Goal: Task Accomplishment & Management: Manage account settings

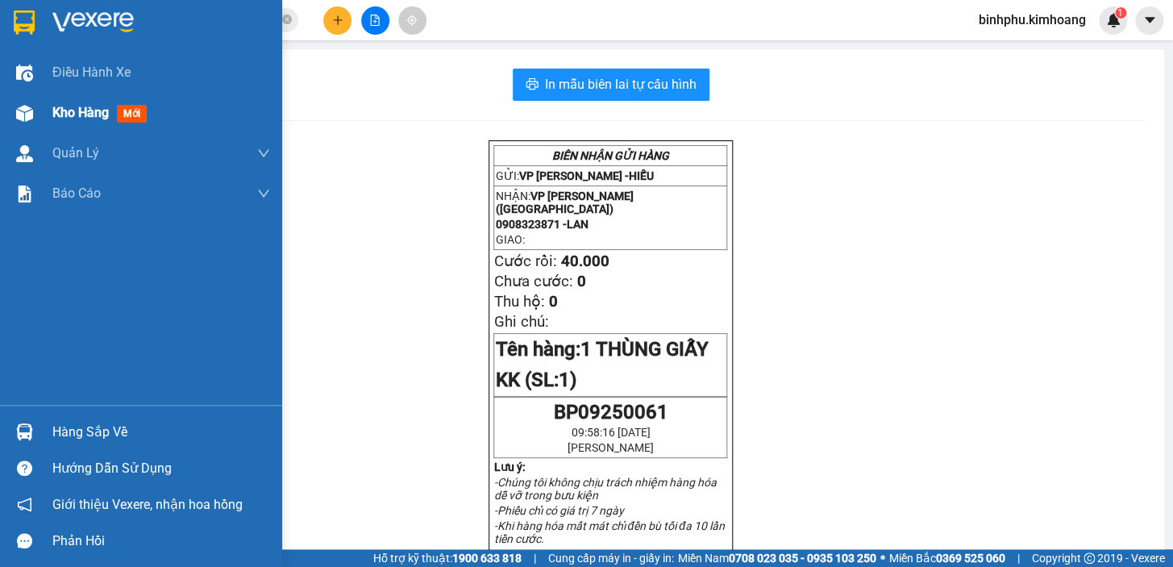
click at [77, 119] on span "Kho hàng" at bounding box center [80, 112] width 56 height 15
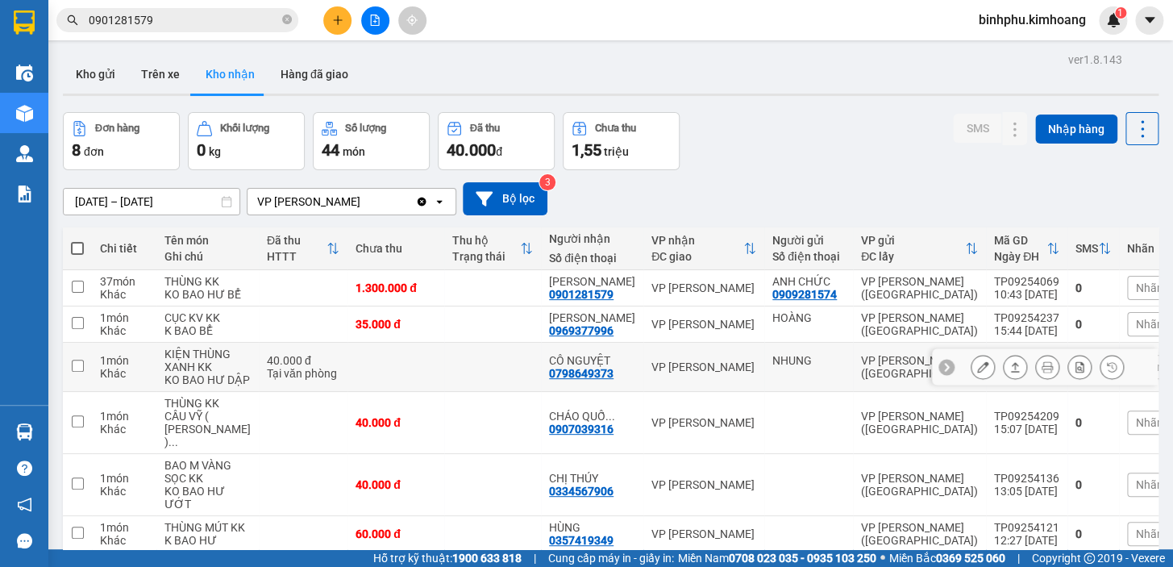
scroll to position [73, 0]
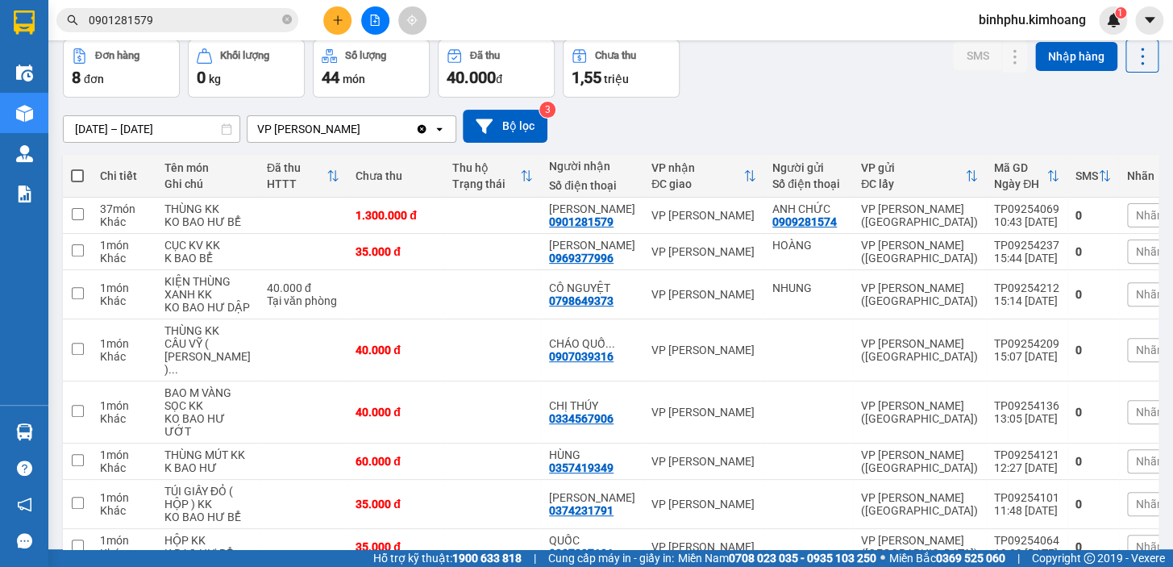
click at [214, 16] on input "0901281579" at bounding box center [184, 20] width 190 height 18
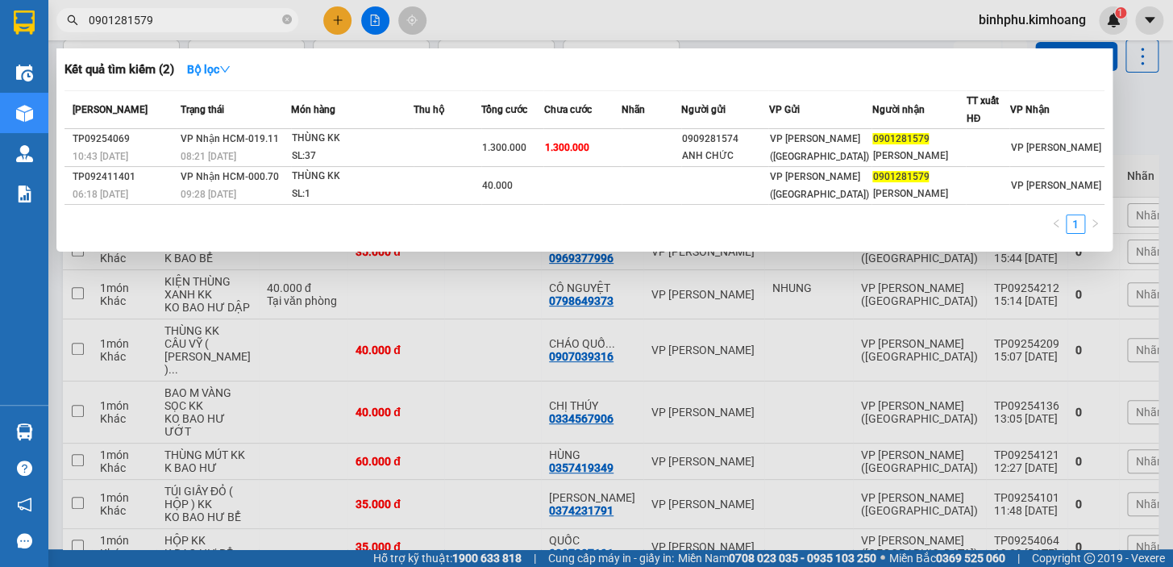
click at [424, 378] on div at bounding box center [586, 283] width 1173 height 567
click at [207, 19] on input "0901281579" at bounding box center [184, 20] width 190 height 18
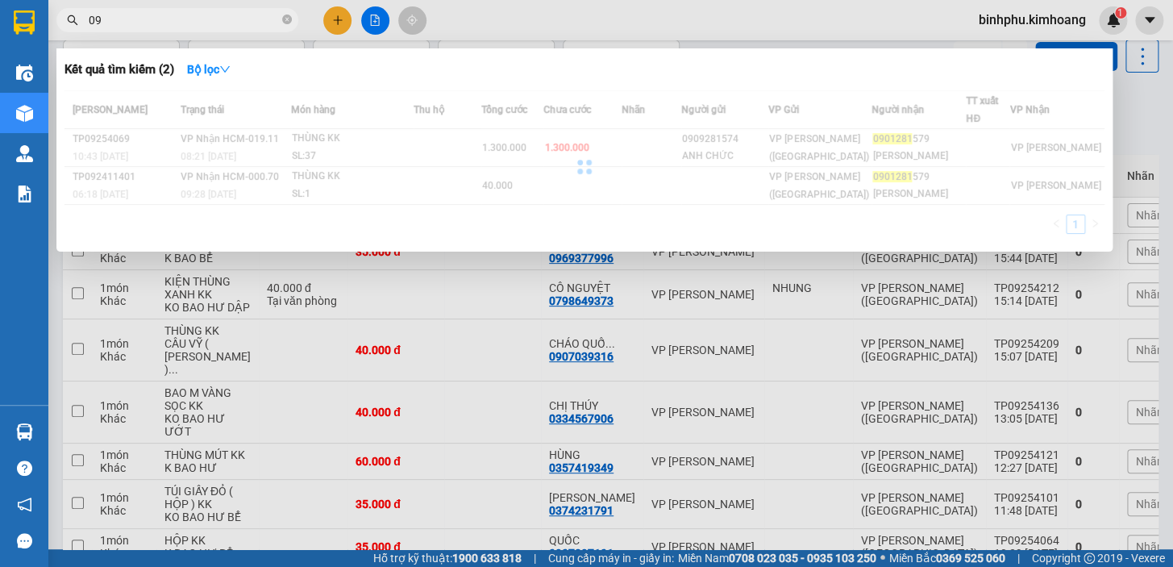
type input "0"
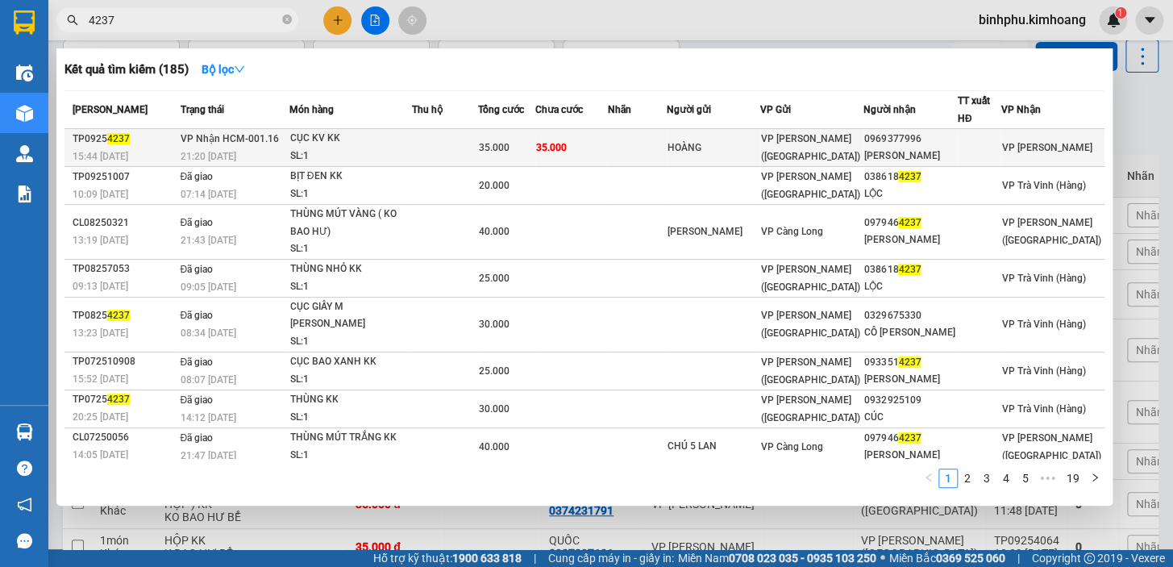
type input "4237"
click at [579, 137] on td "35.000" at bounding box center [571, 148] width 72 height 38
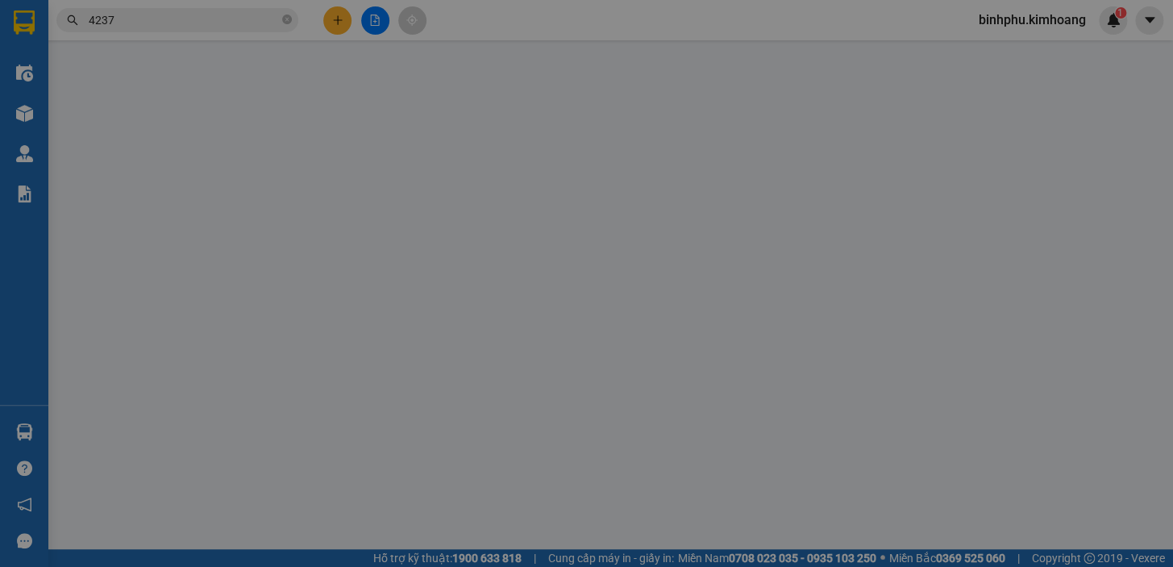
type input "HOÀNG"
type input "0969377996"
type input "[PERSON_NAME]"
type input "35.000"
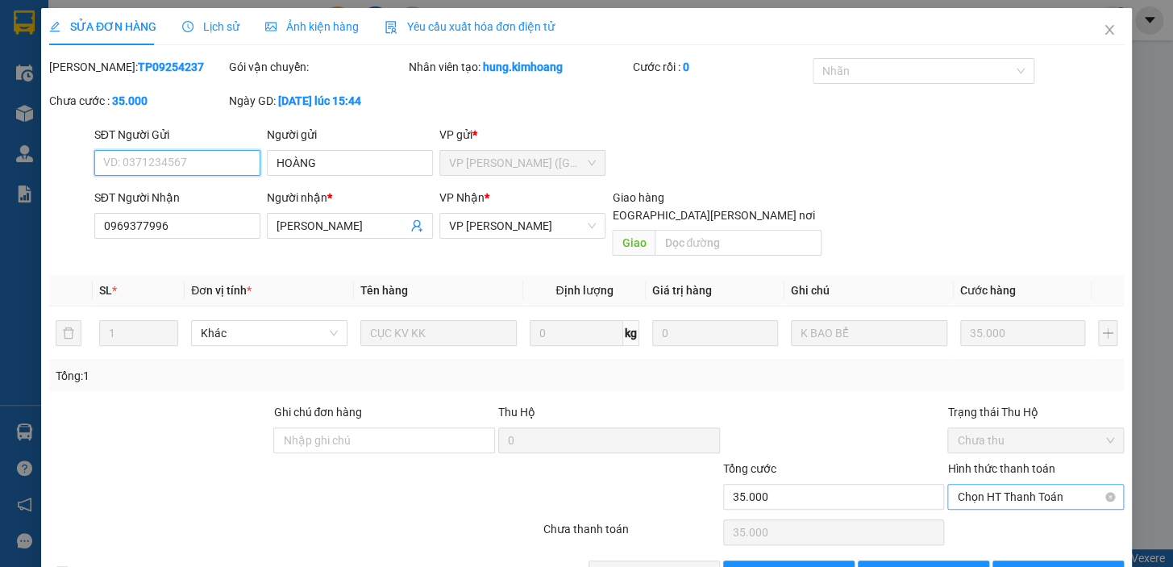
click at [973, 485] on span "Chọn HT Thanh Toán" at bounding box center [1035, 497] width 157 height 24
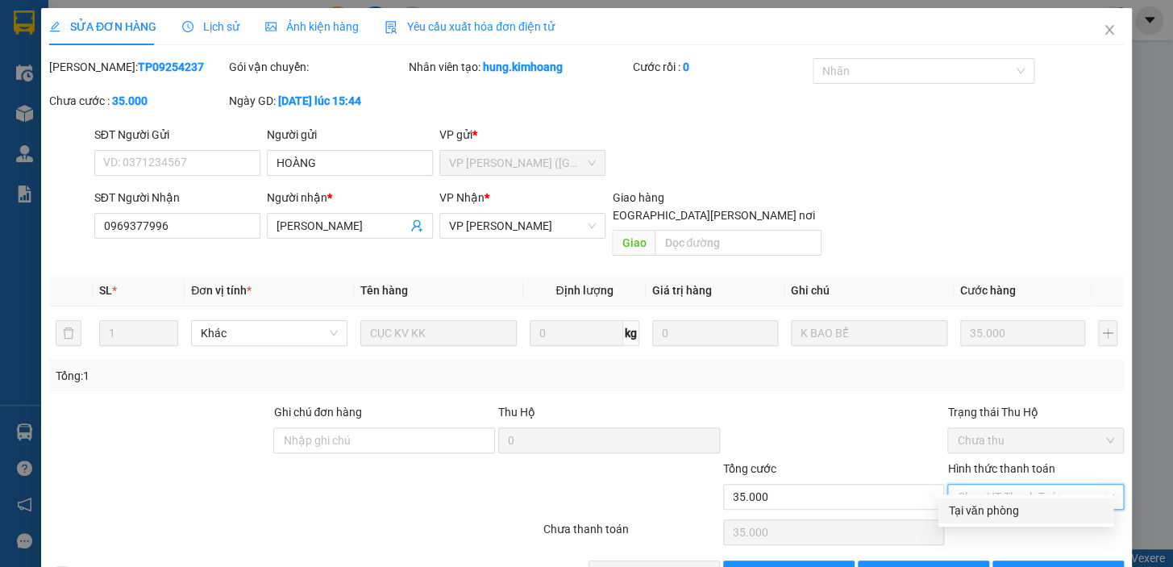
drag, startPoint x: 956, startPoint y: 499, endPoint x: 878, endPoint y: 536, distance: 86.6
click at [935, 510] on div "Total Paid Fee 0 Total UnPaid Fee 35.000 Cash Collection Total Fee Mã ĐH: TP092…" at bounding box center [586, 322] width 1075 height 528
click at [994, 514] on div "Tại văn phòng" at bounding box center [1026, 511] width 156 height 18
type input "0"
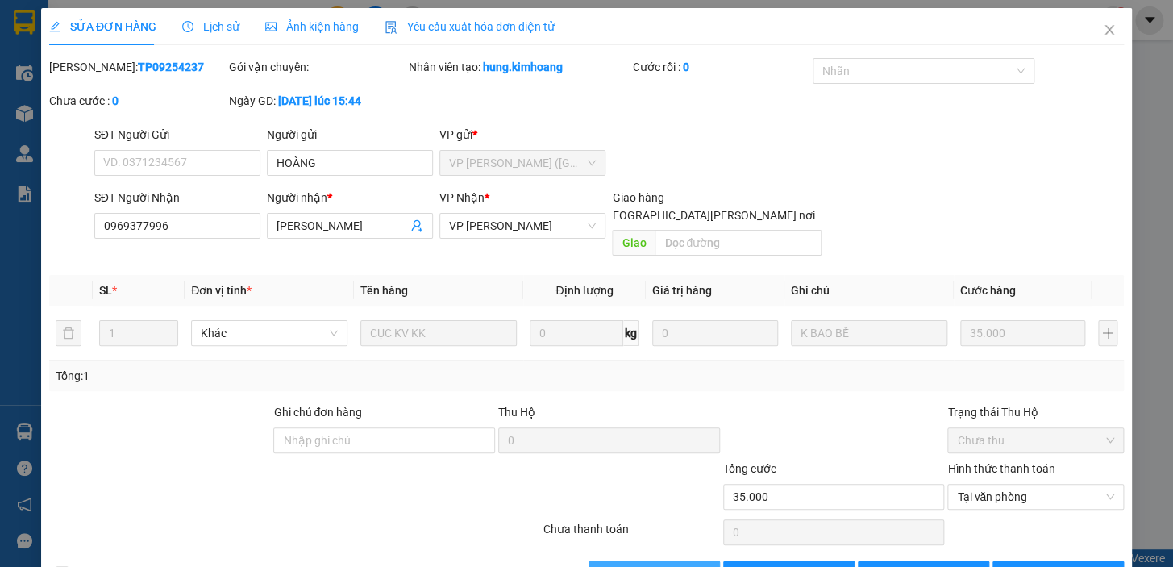
click at [659, 564] on span "[PERSON_NAME] và [PERSON_NAME] hàng" at bounding box center [728, 573] width 218 height 18
click at [1103, 32] on icon "close" at bounding box center [1109, 29] width 13 height 13
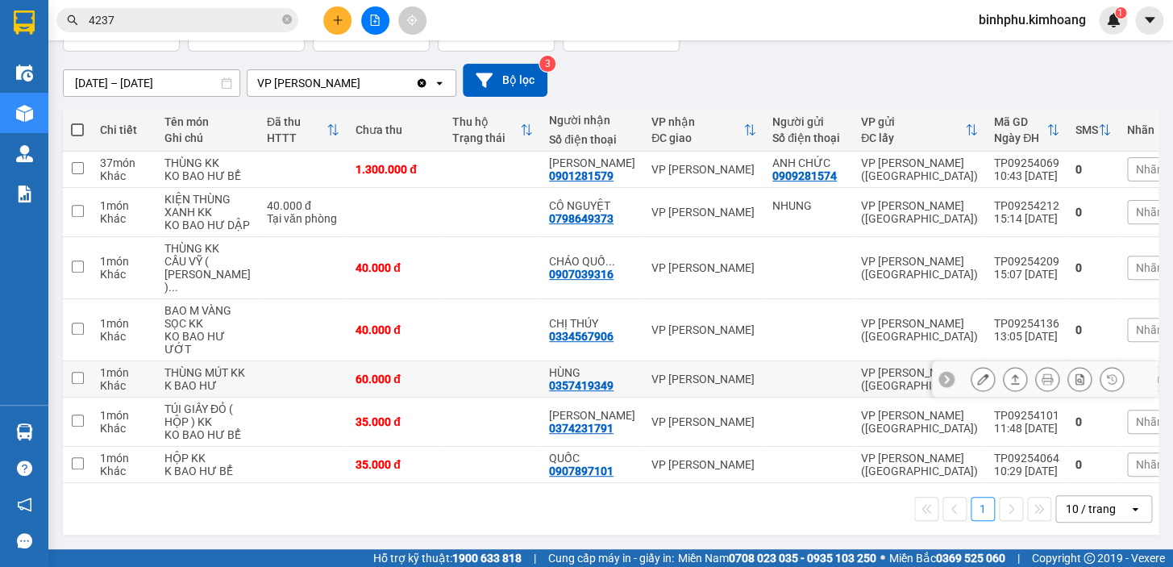
scroll to position [214, 0]
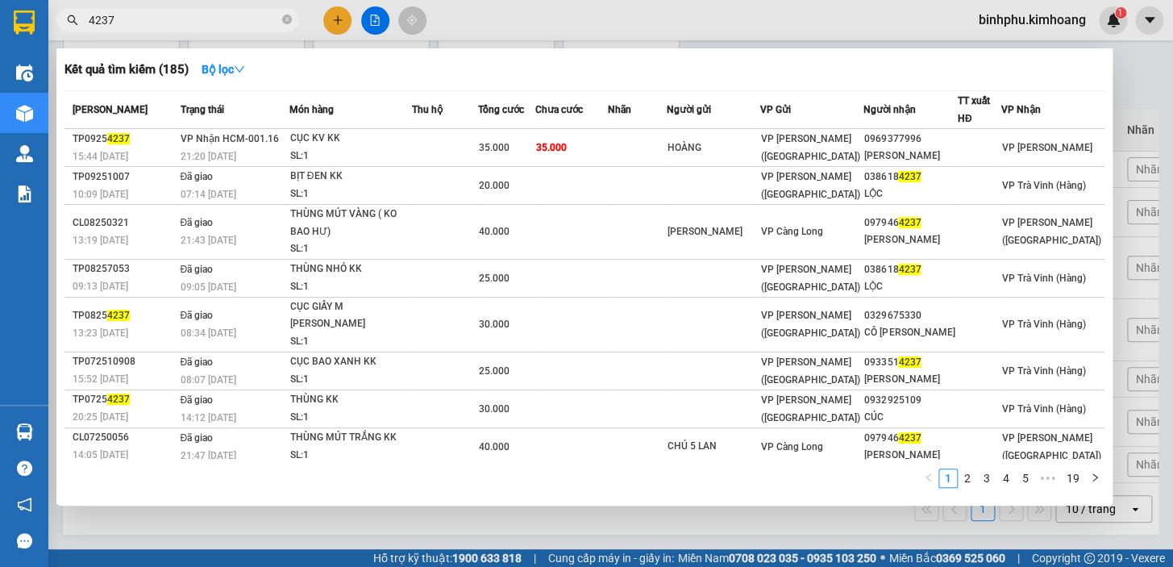
click at [211, 16] on input "4237" at bounding box center [184, 20] width 190 height 18
type input "4"
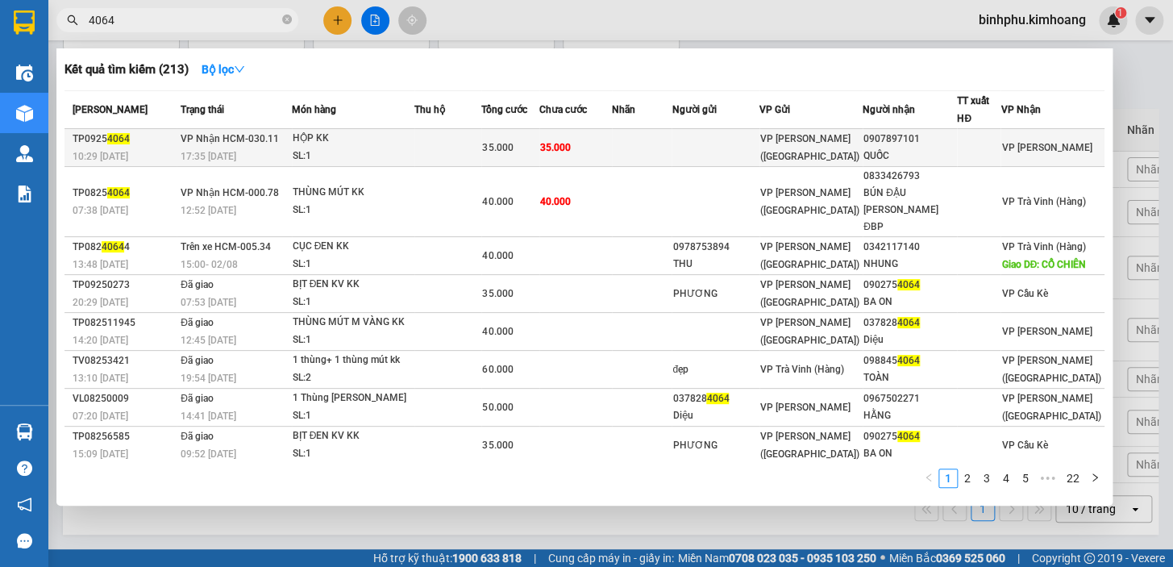
type input "4064"
click at [571, 153] on span "35.000" at bounding box center [555, 147] width 31 height 11
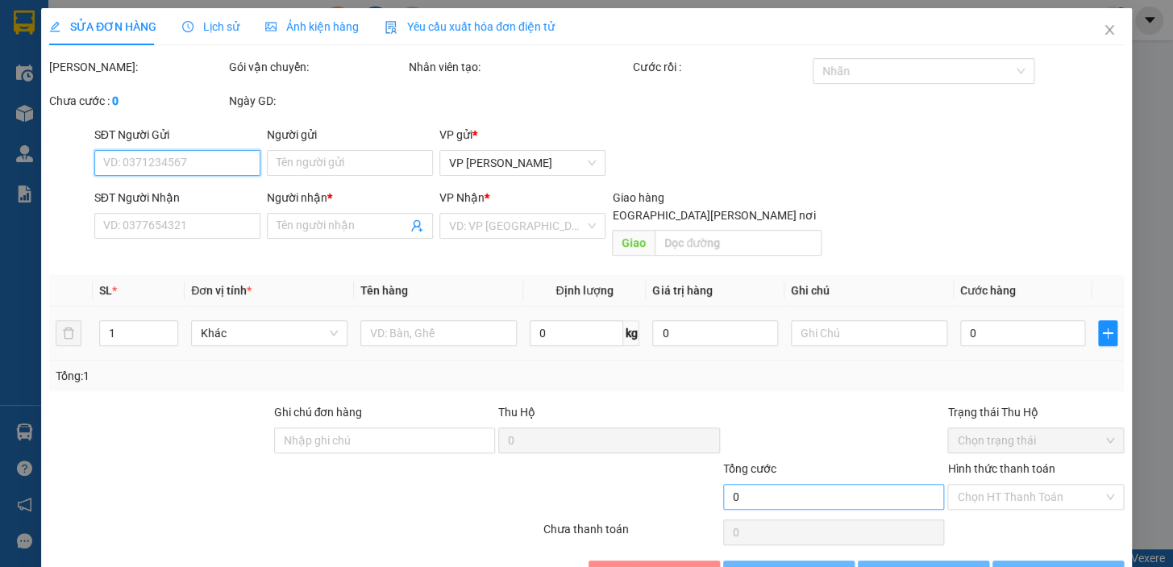
type input "0907897101"
type input "QUỐC"
type input "35.000"
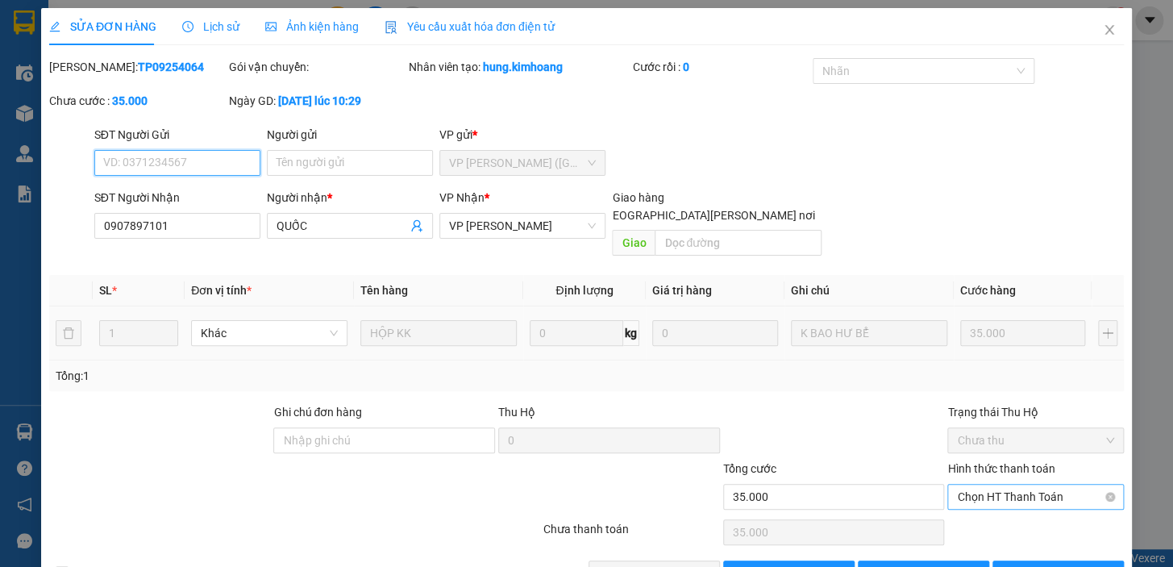
click at [985, 485] on span "Chọn HT Thanh Toán" at bounding box center [1035, 497] width 157 height 24
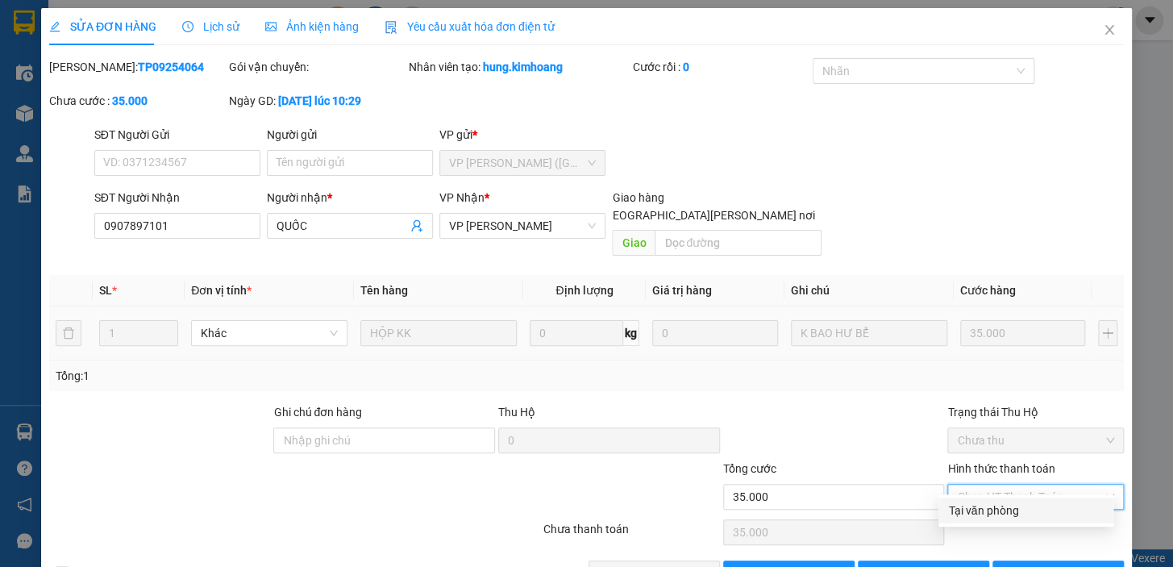
click at [976, 512] on div "Tại văn phòng" at bounding box center [1026, 511] width 156 height 18
type input "0"
click at [630, 564] on span "[PERSON_NAME] và [PERSON_NAME] hàng" at bounding box center [728, 573] width 218 height 18
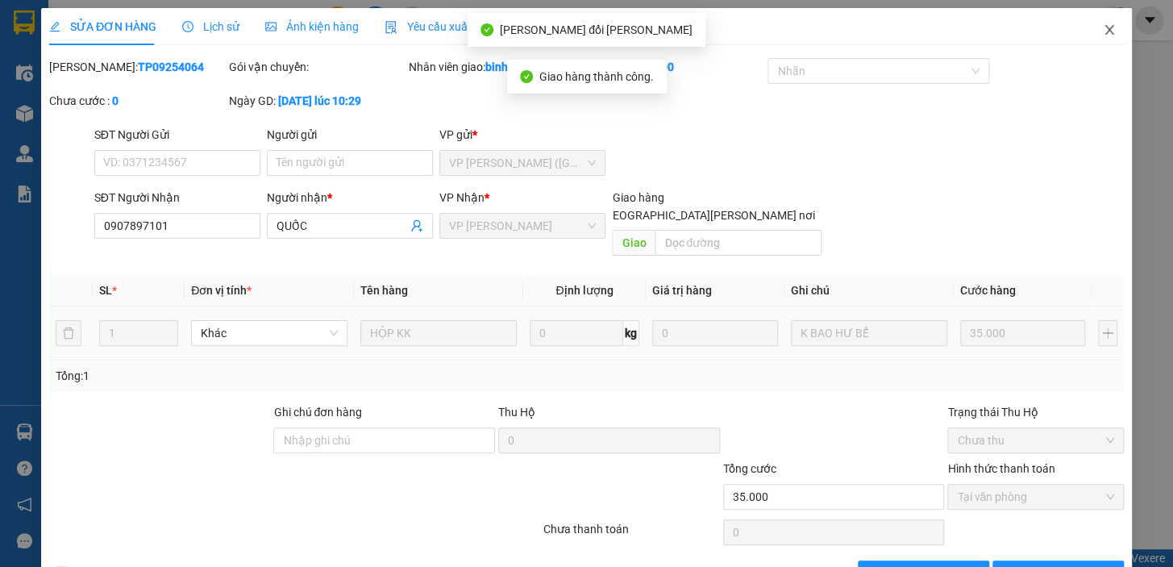
click at [1096, 23] on span "Close" at bounding box center [1109, 30] width 45 height 45
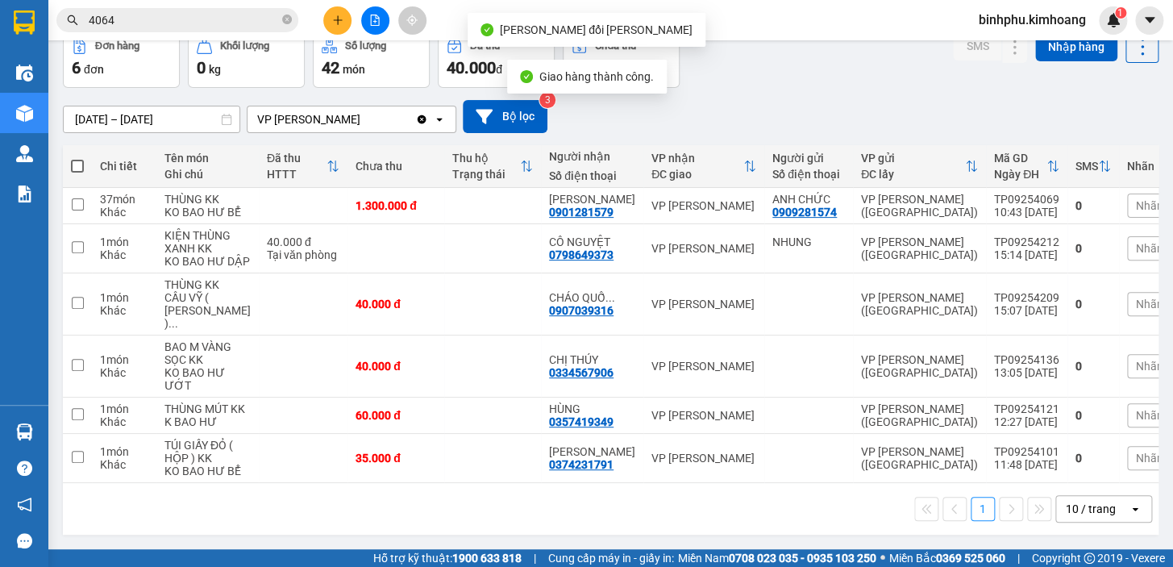
scroll to position [164, 0]
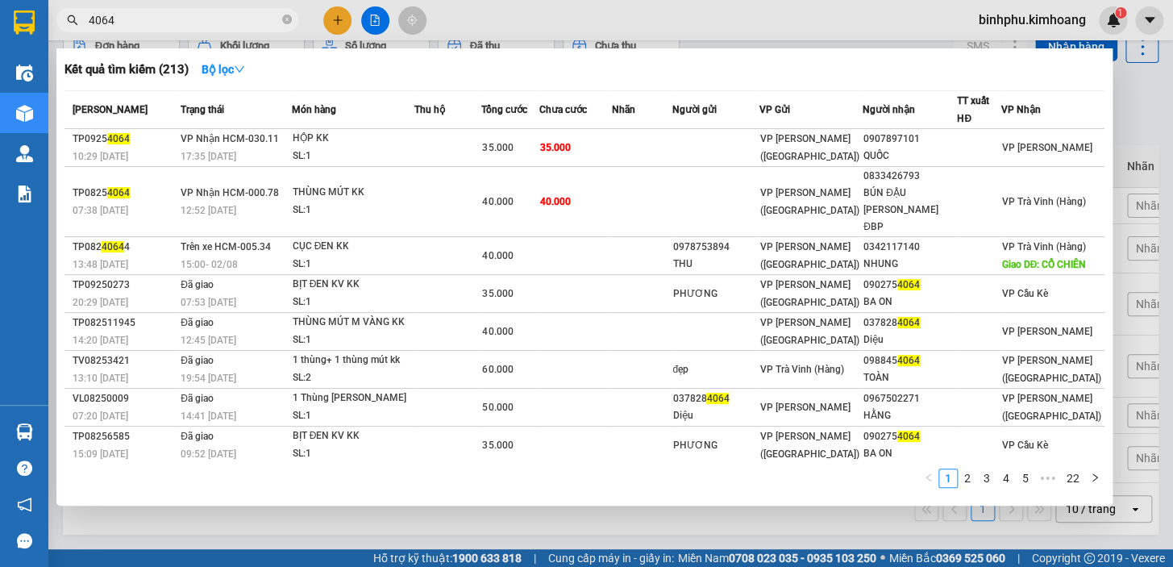
click at [164, 14] on input "4064" at bounding box center [184, 20] width 190 height 18
type input "4"
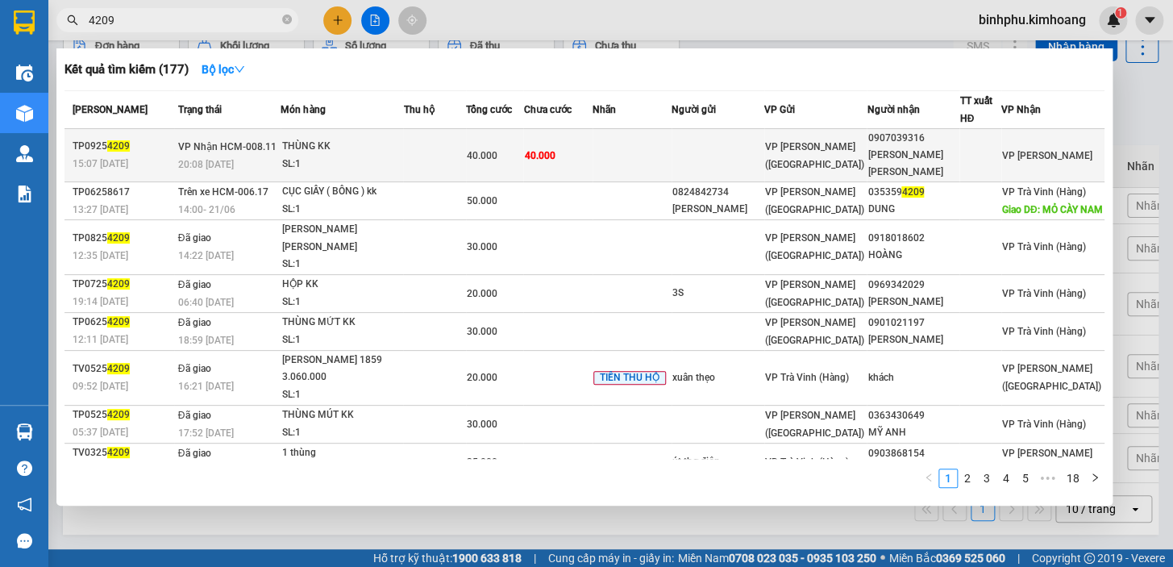
type input "4209"
click at [564, 135] on td "40.000" at bounding box center [557, 155] width 69 height 53
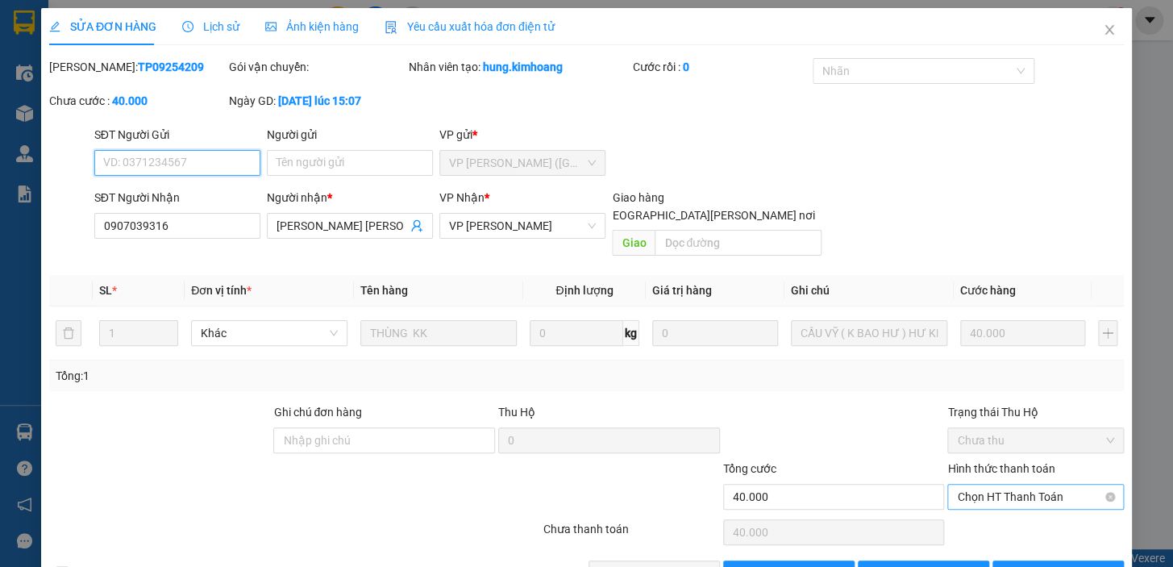
click at [976, 485] on span "Chọn HT Thanh Toán" at bounding box center [1035, 497] width 157 height 24
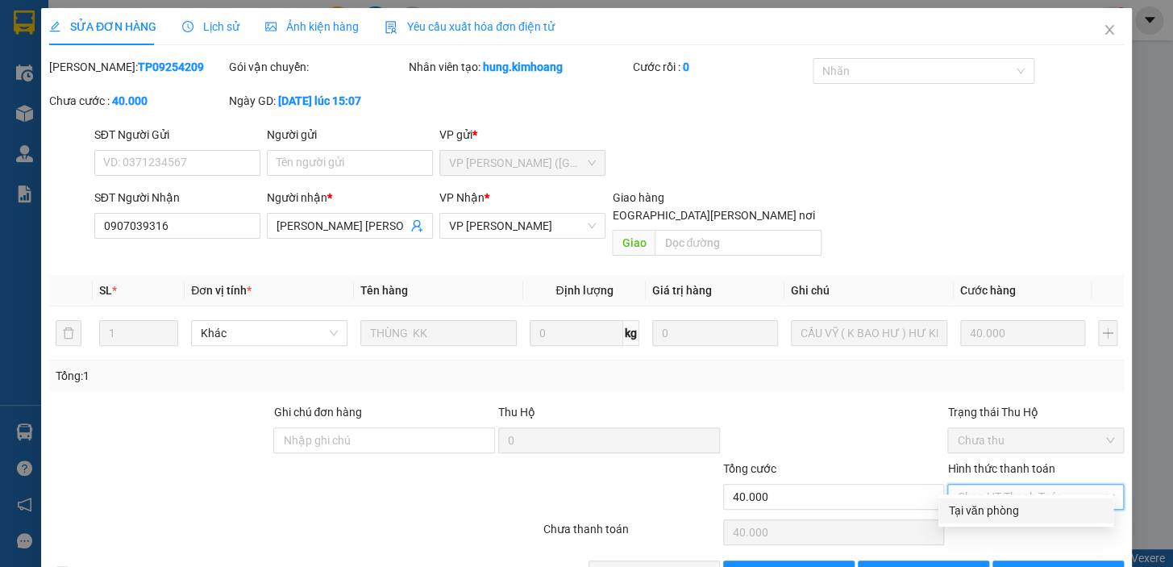
click at [964, 514] on div "Tại văn phòng" at bounding box center [1026, 511] width 156 height 18
type input "0"
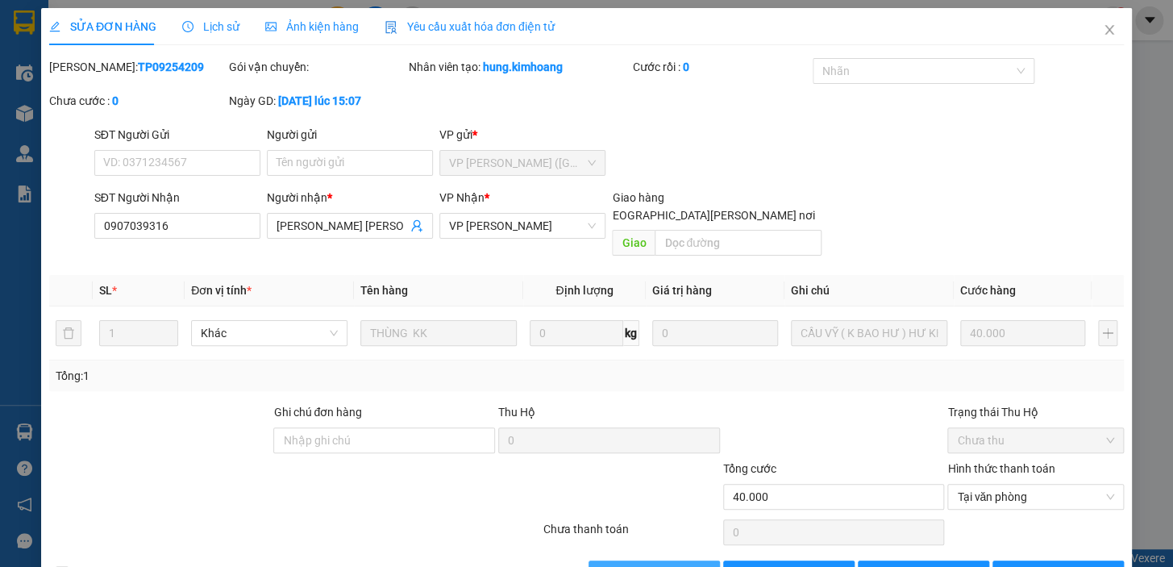
click at [685, 560] on button "[PERSON_NAME] và [PERSON_NAME] hàng" at bounding box center [654, 573] width 131 height 26
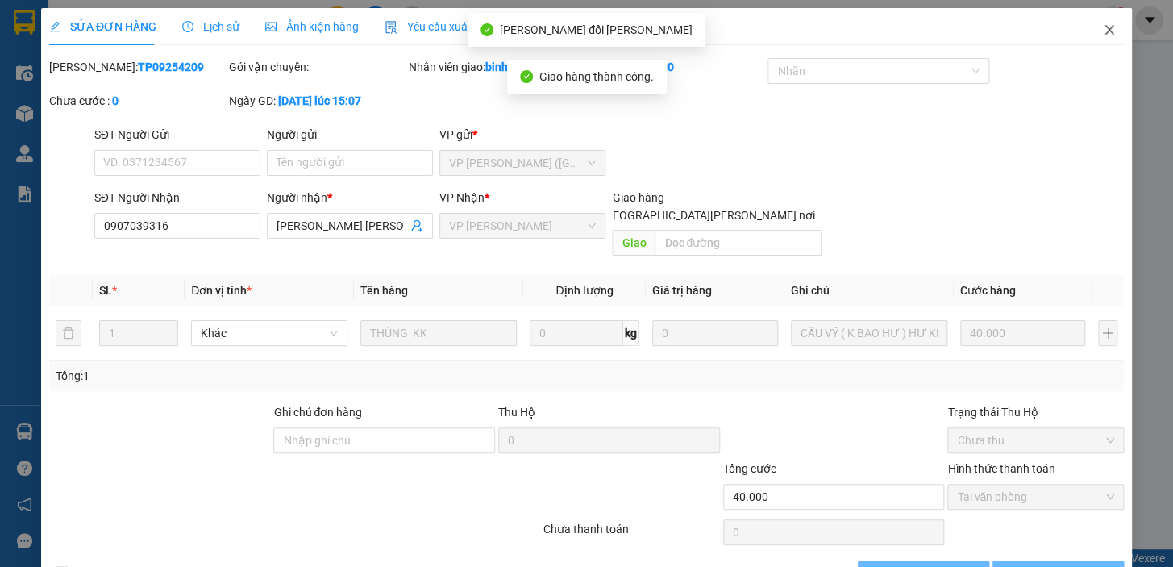
click at [1103, 34] on icon "close" at bounding box center [1109, 29] width 13 height 13
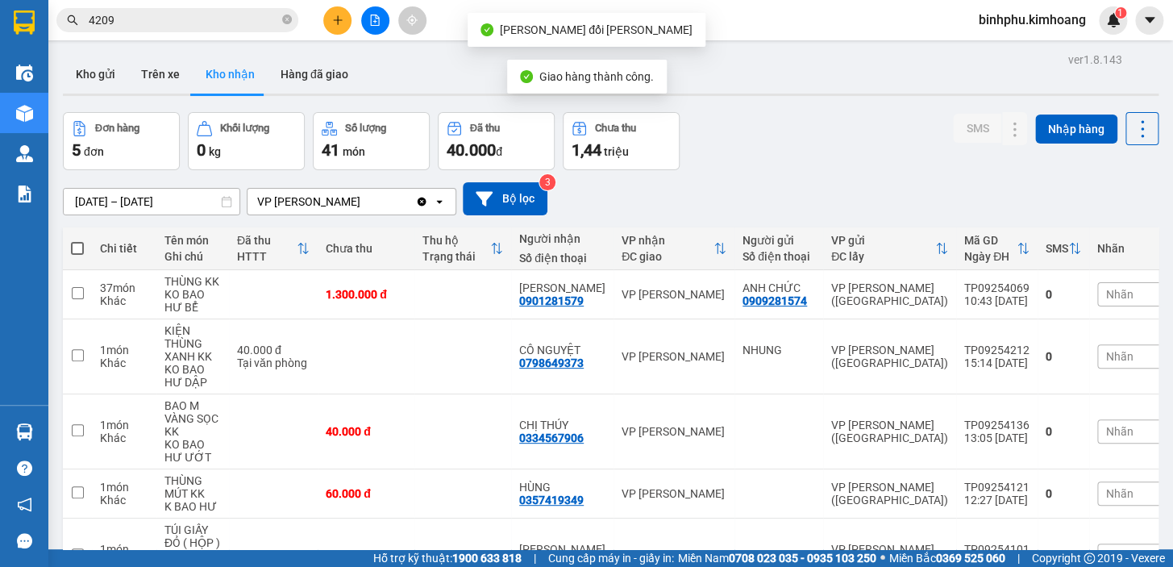
click at [146, 26] on input "4209" at bounding box center [184, 20] width 190 height 18
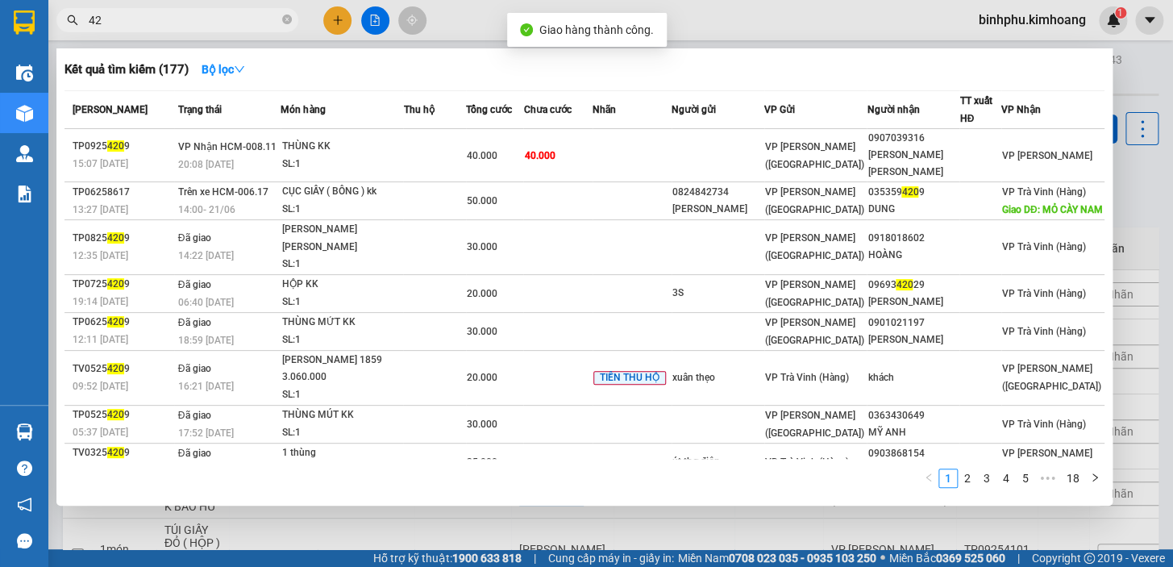
type input "4"
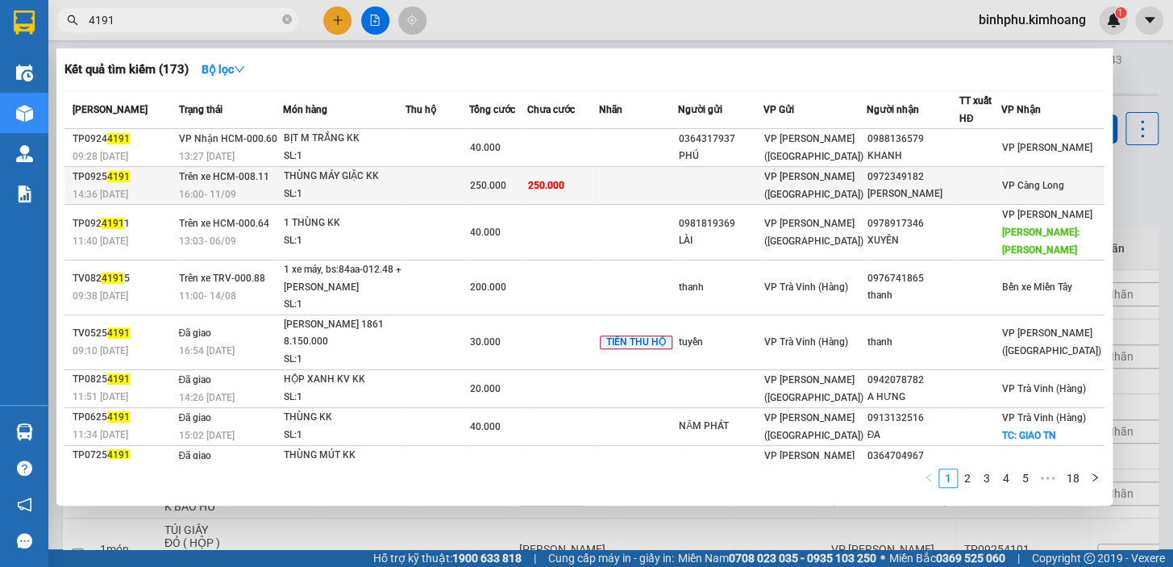
type input "4191"
click at [805, 177] on span "VP [PERSON_NAME] ([GEOGRAPHIC_DATA])" at bounding box center [813, 185] width 99 height 29
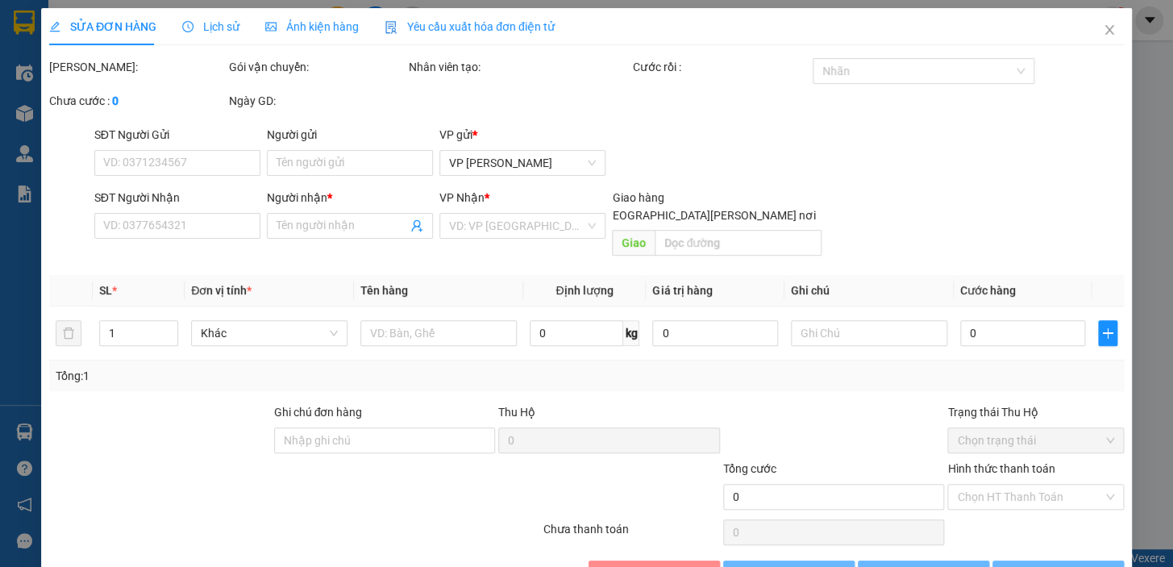
type input "0972349182"
type input "[PERSON_NAME]"
type input "250.000"
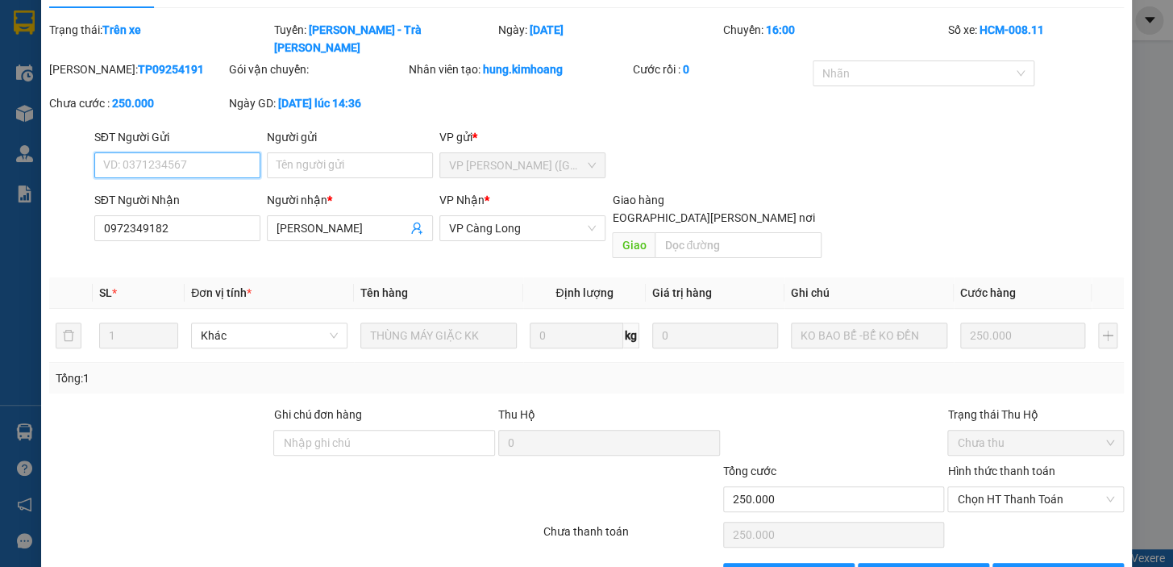
scroll to position [54, 0]
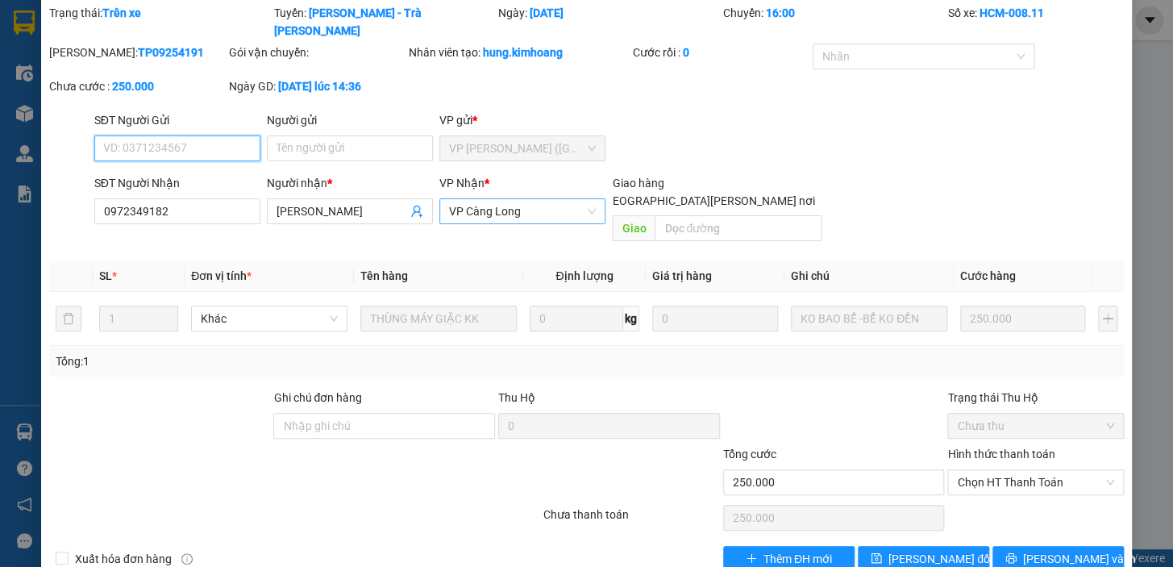
click at [564, 199] on span "VP Càng Long" at bounding box center [522, 211] width 147 height 24
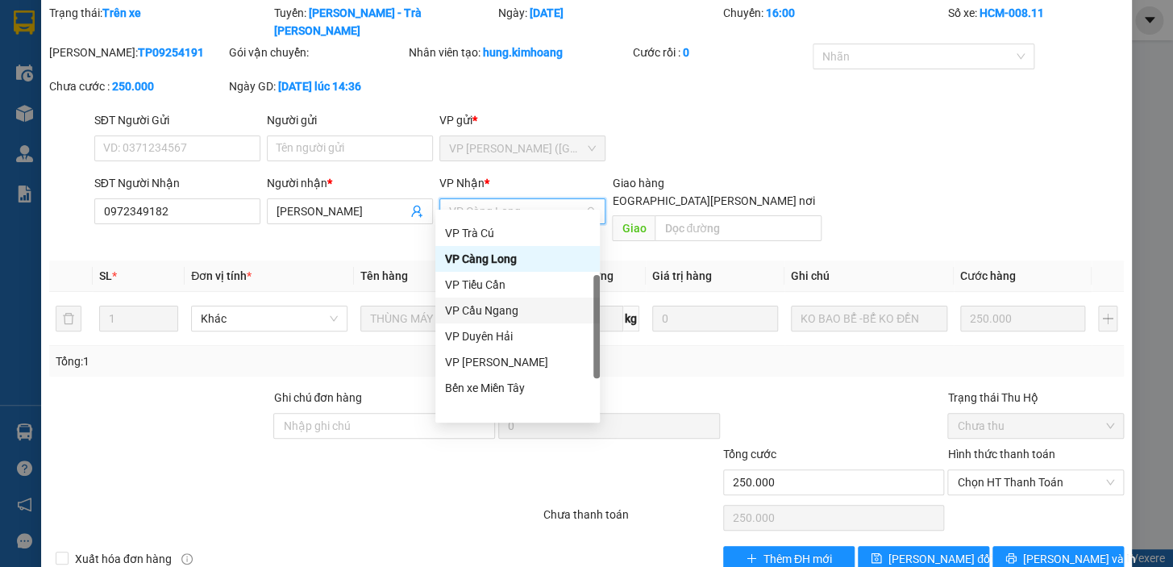
scroll to position [122, 0]
click at [485, 360] on div "VP [PERSON_NAME]" at bounding box center [517, 362] width 145 height 18
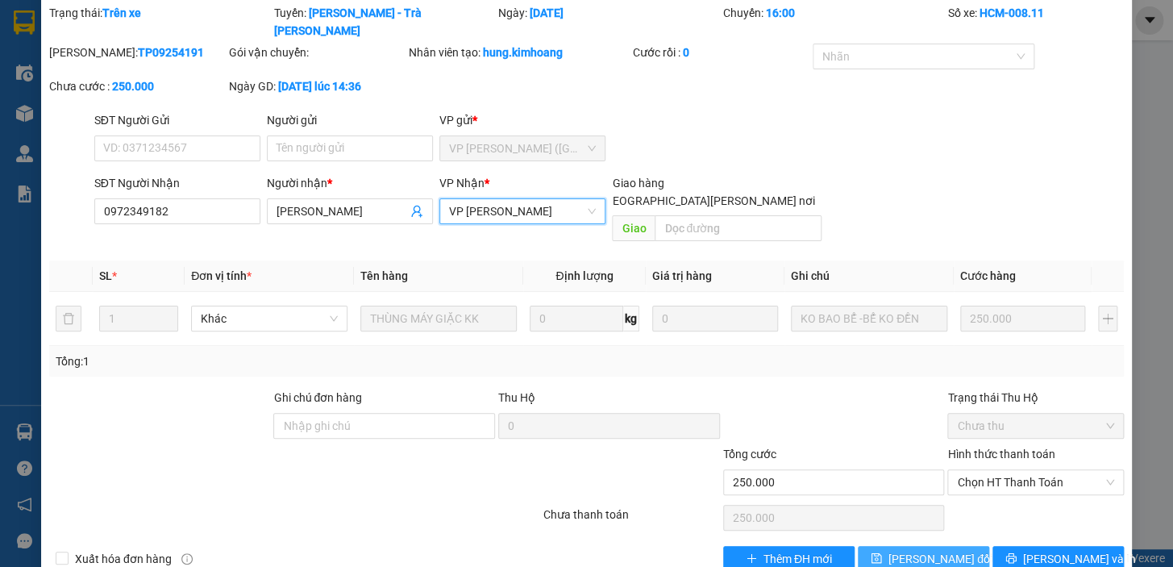
click at [928, 550] on span "[PERSON_NAME] đổi" at bounding box center [941, 559] width 104 height 18
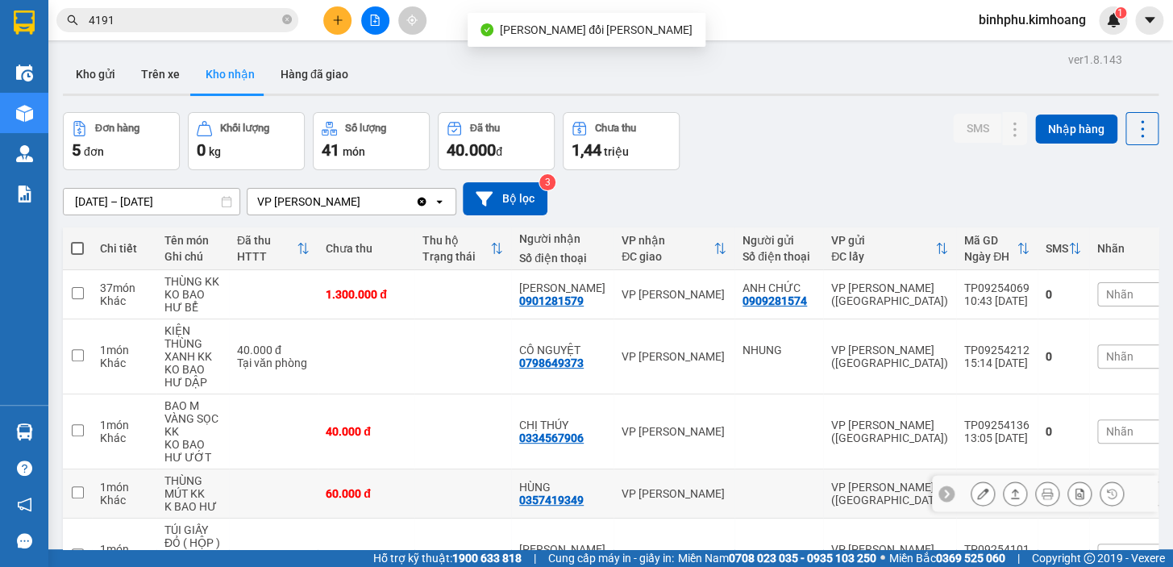
scroll to position [115, 0]
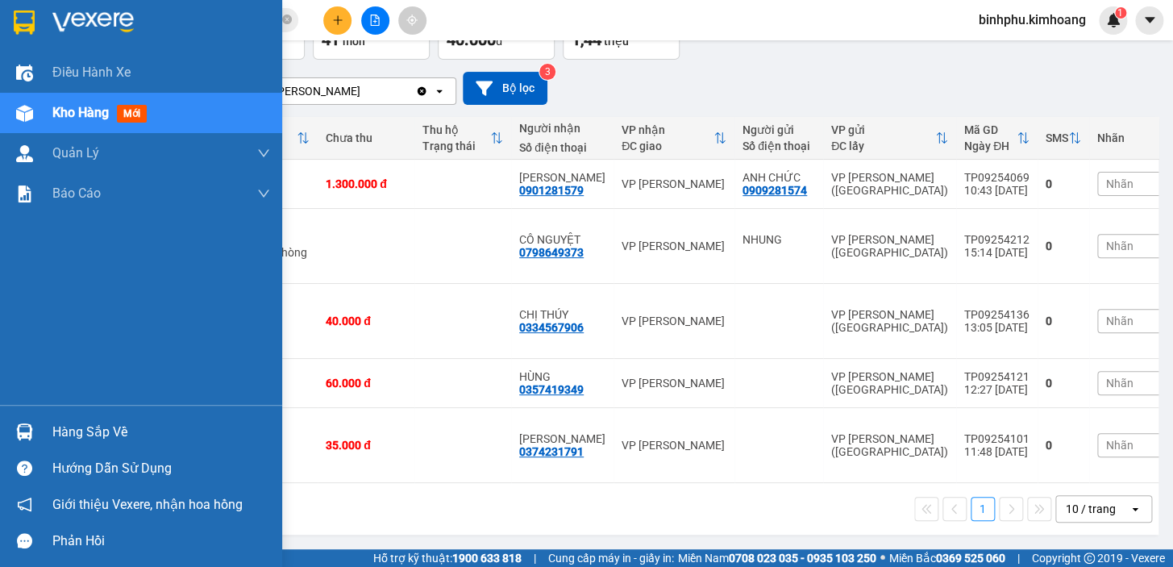
click at [15, 435] on div at bounding box center [24, 432] width 28 height 28
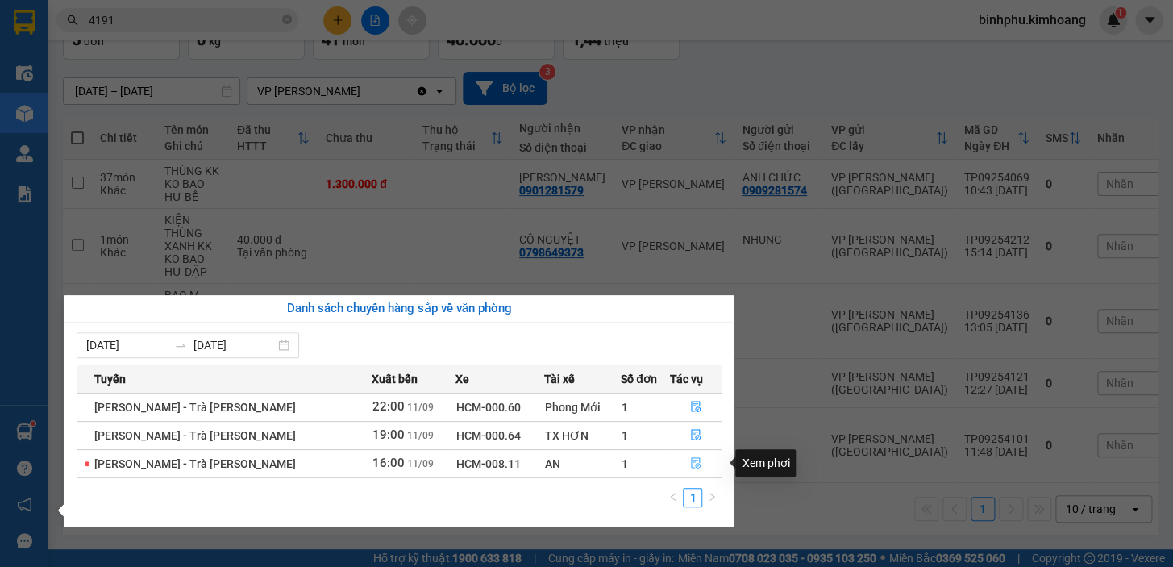
click at [691, 458] on icon "file-done" at bounding box center [696, 462] width 10 height 11
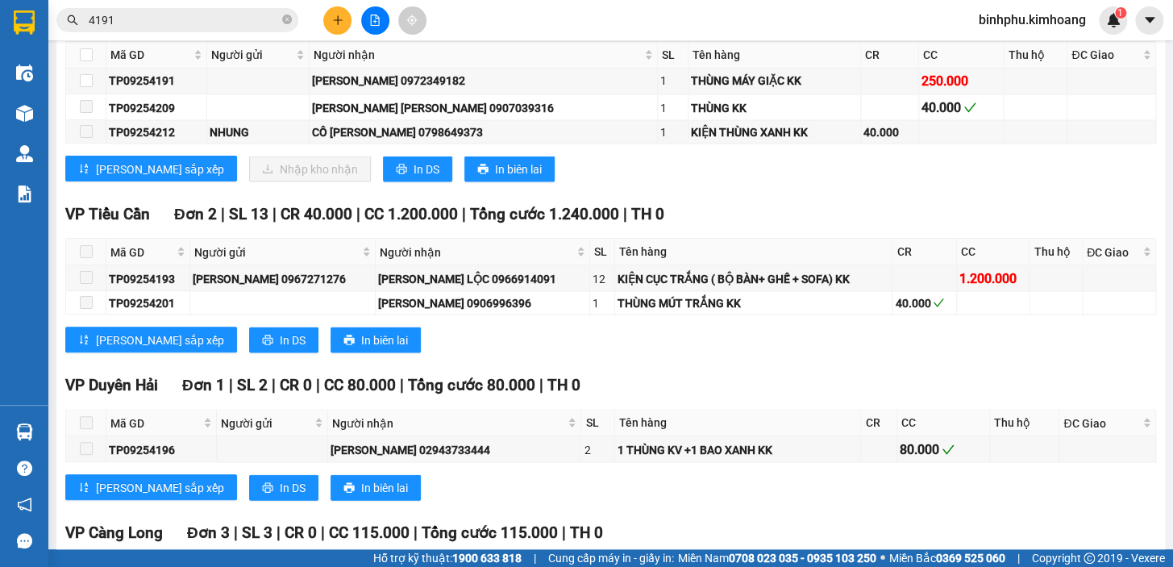
scroll to position [1172, 0]
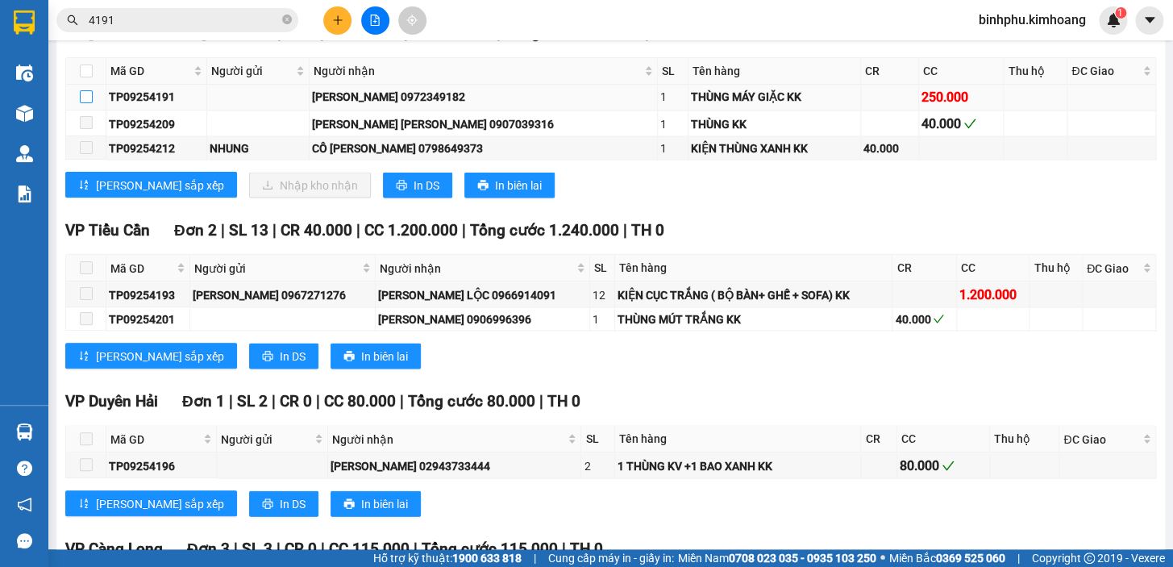
click at [89, 103] on input "checkbox" at bounding box center [86, 96] width 13 height 13
checkbox input "true"
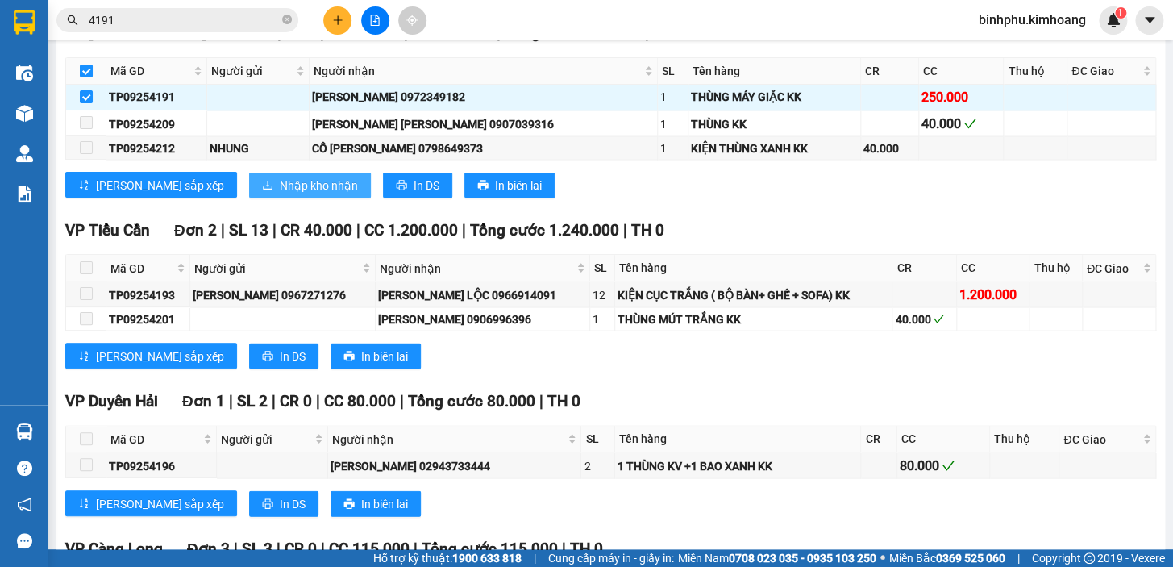
click at [280, 190] on span "Nhập kho nhận" at bounding box center [319, 185] width 78 height 18
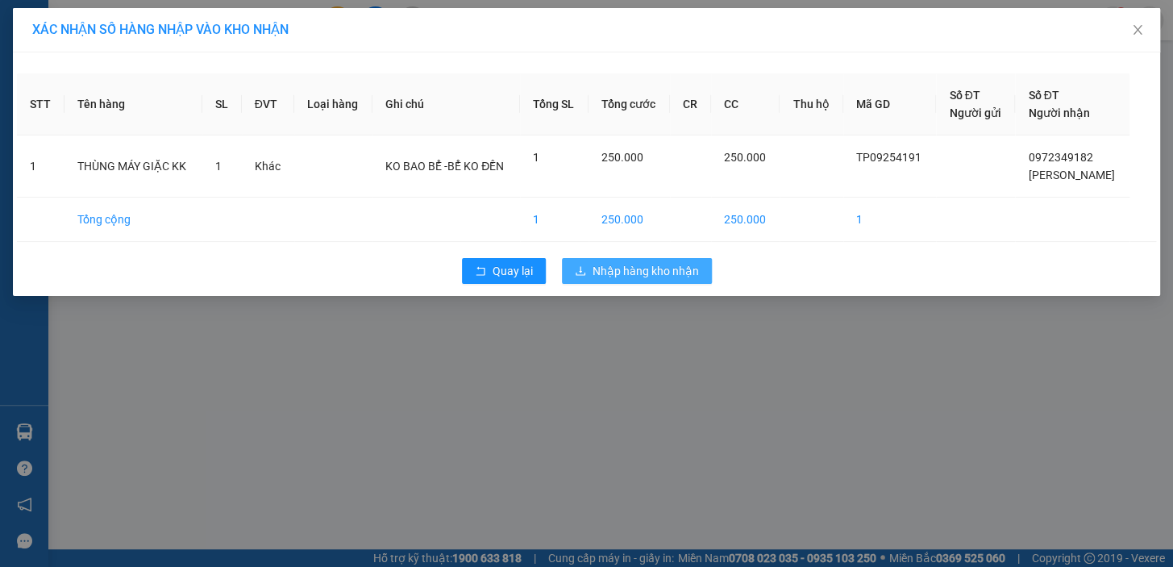
click at [618, 263] on span "Nhập hàng kho nhận" at bounding box center [646, 271] width 106 height 18
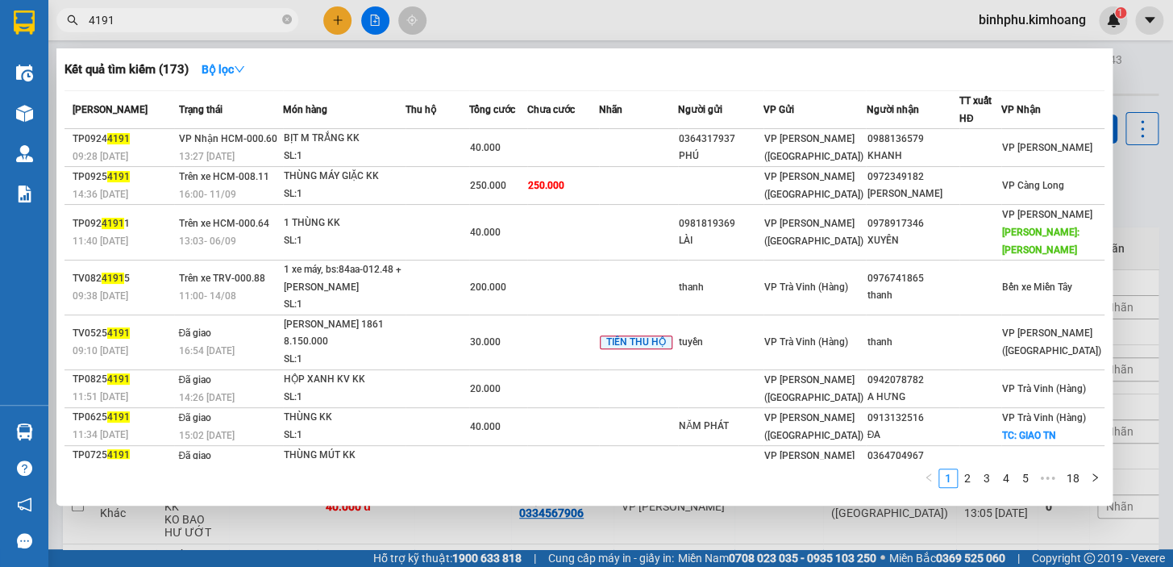
click at [218, 25] on input "4191" at bounding box center [184, 20] width 190 height 18
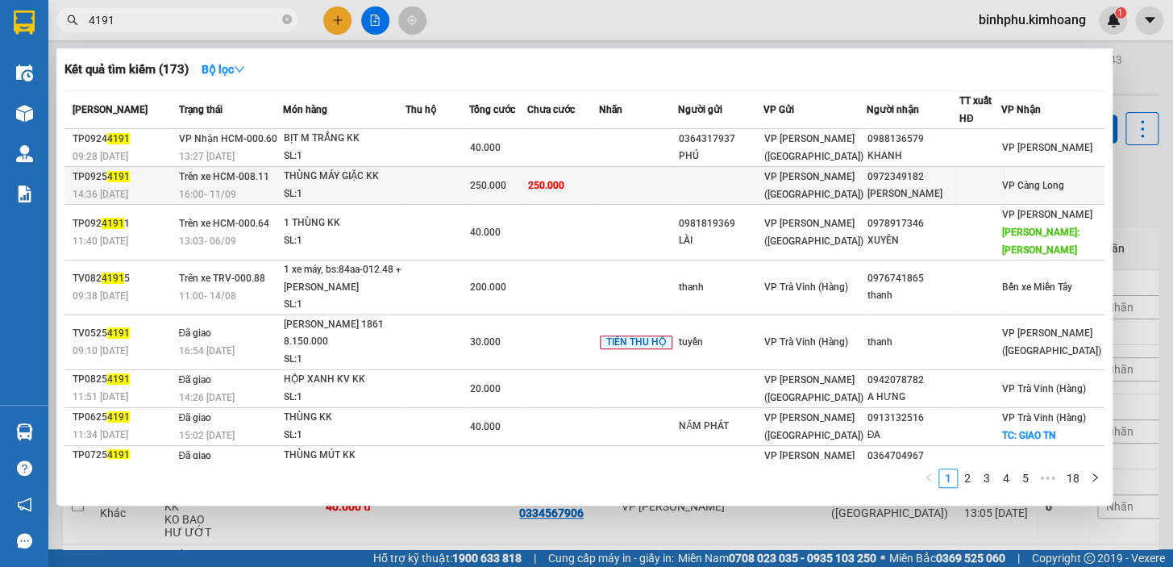
click at [405, 187] on div "SL: 1" at bounding box center [344, 194] width 121 height 18
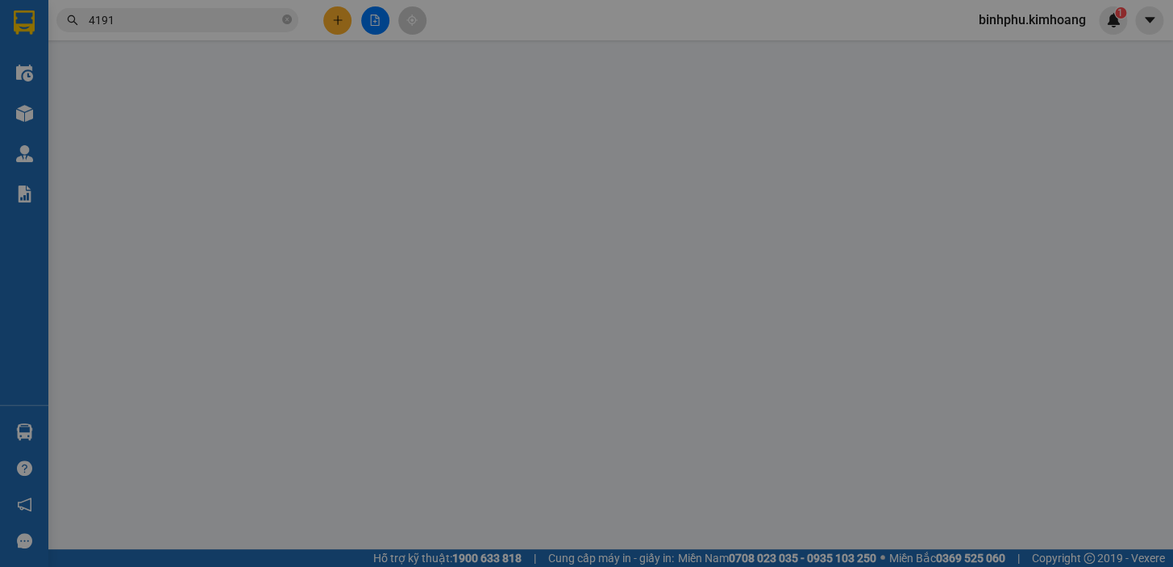
type input "0972349182"
type input "[PERSON_NAME]"
type input "250.000"
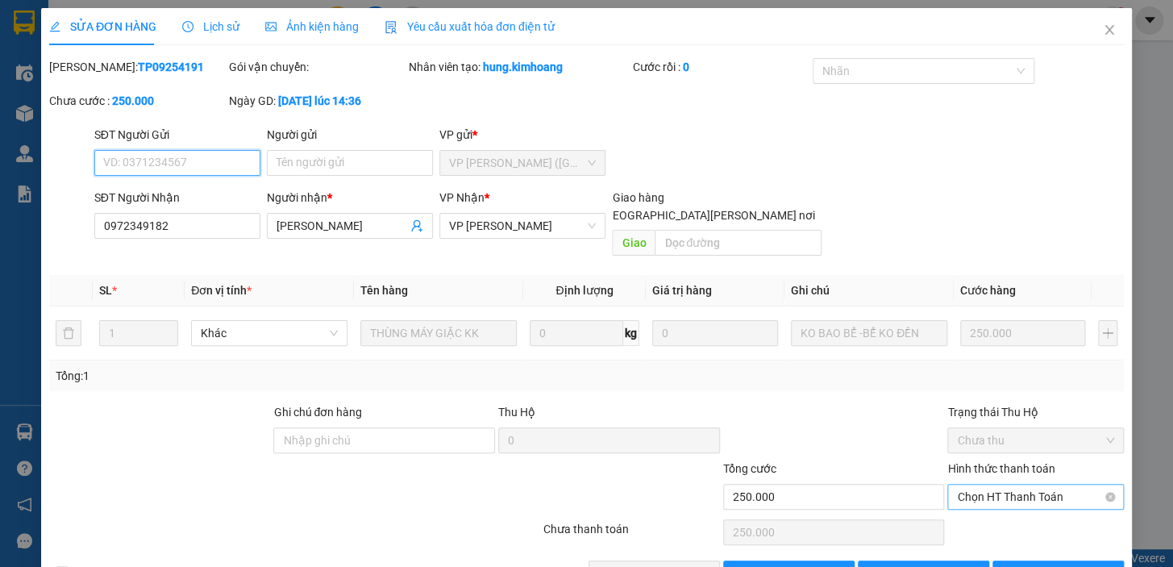
click at [980, 485] on span "Chọn HT Thanh Toán" at bounding box center [1035, 497] width 157 height 24
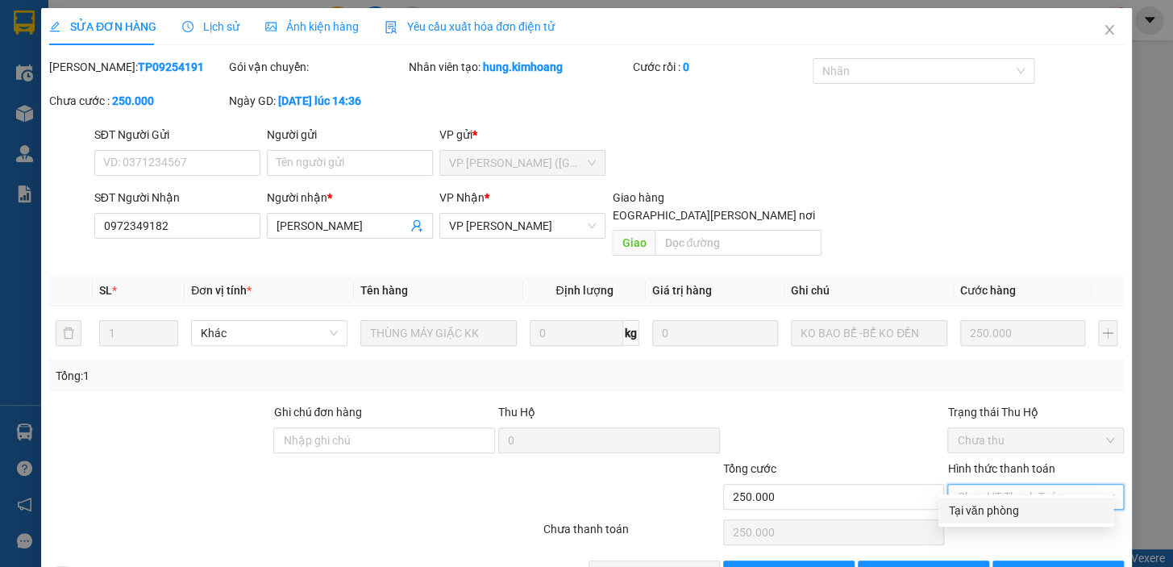
click at [980, 503] on div "Tại văn phòng" at bounding box center [1026, 511] width 156 height 18
type input "0"
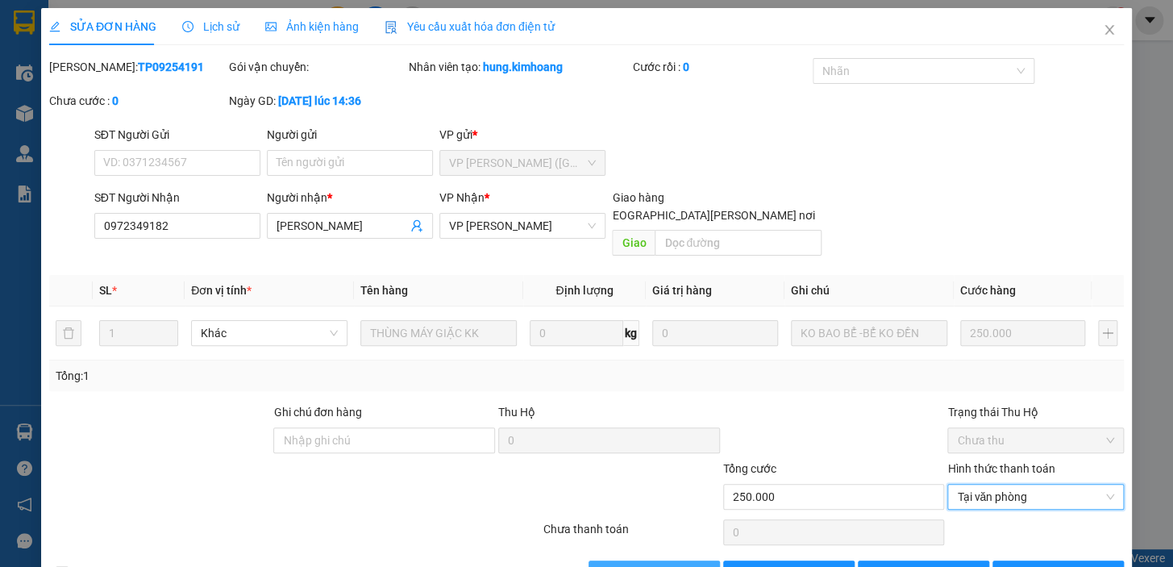
click at [630, 560] on button "[PERSON_NAME] và [PERSON_NAME] hàng" at bounding box center [654, 573] width 131 height 26
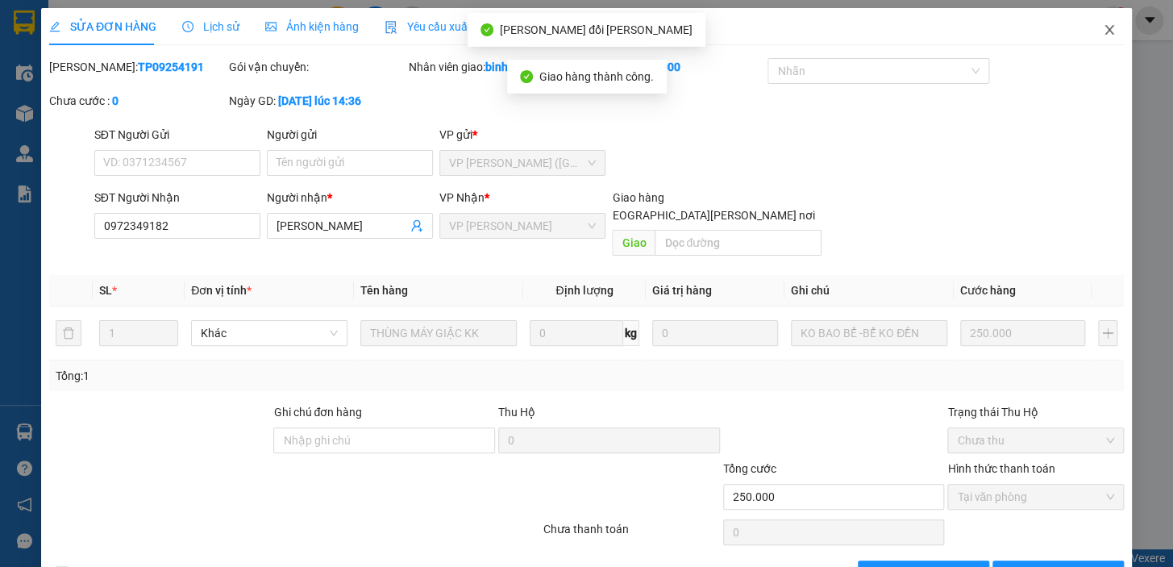
click at [1105, 27] on span "Close" at bounding box center [1109, 30] width 45 height 45
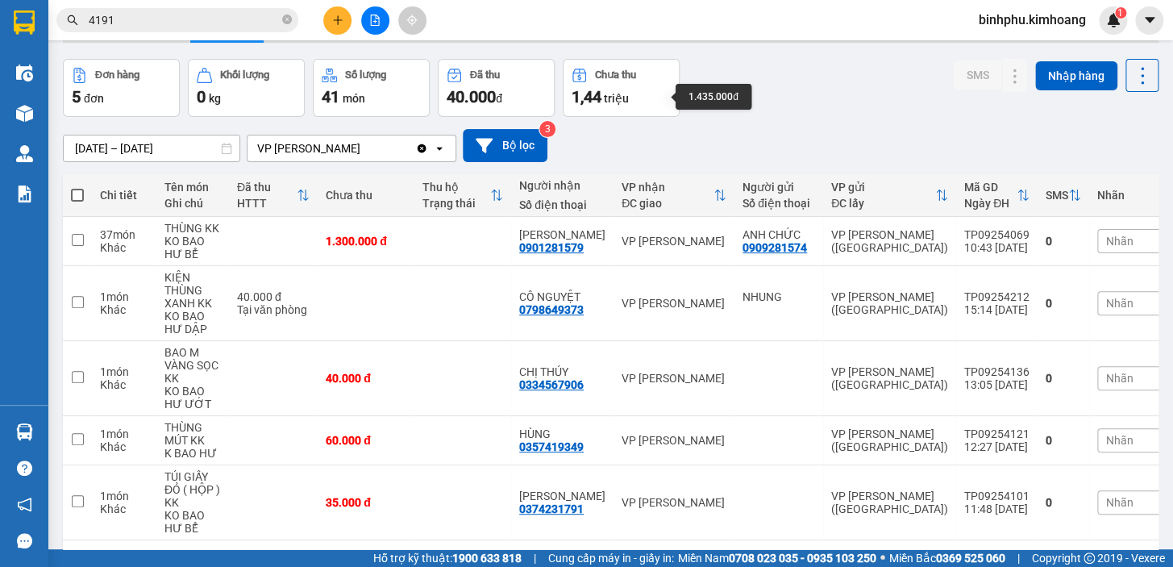
scroll to position [115, 0]
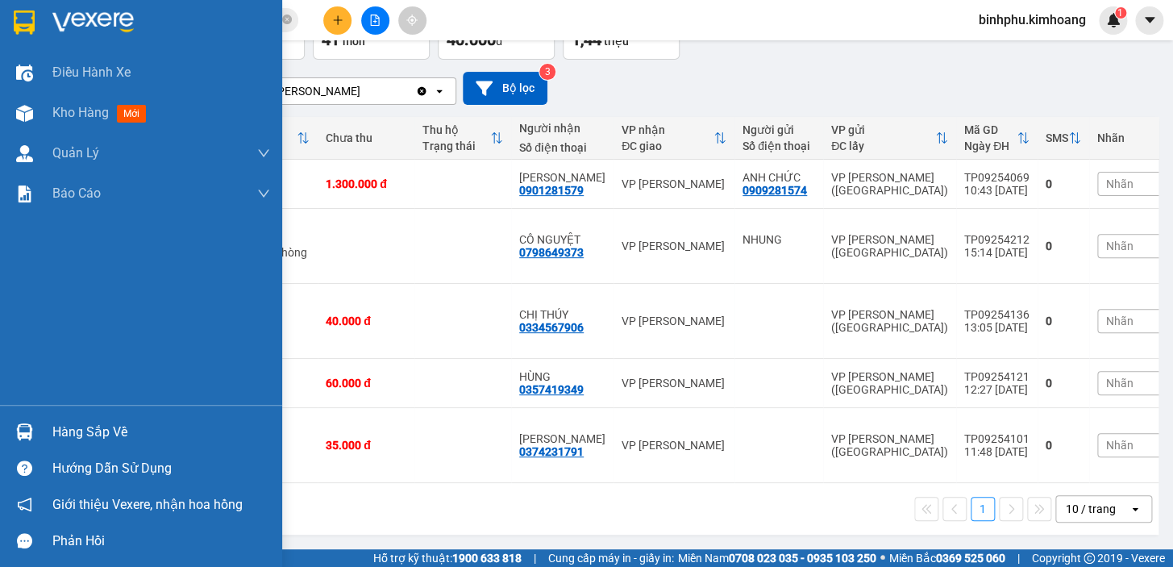
click at [73, 432] on div "Hàng sắp về" at bounding box center [161, 432] width 218 height 24
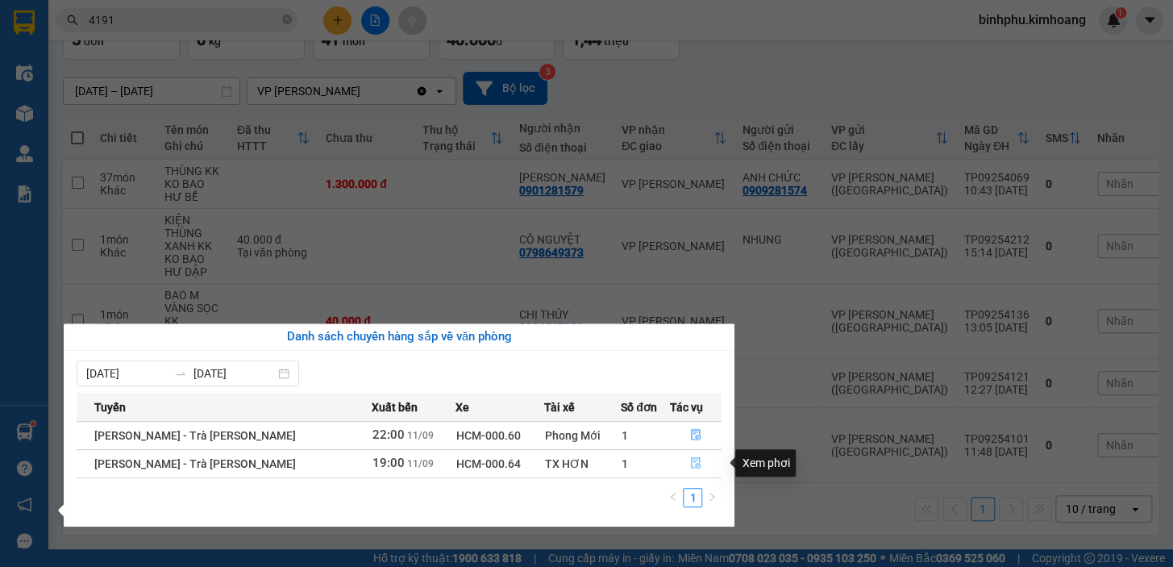
click at [691, 460] on icon "file-done" at bounding box center [696, 462] width 10 height 11
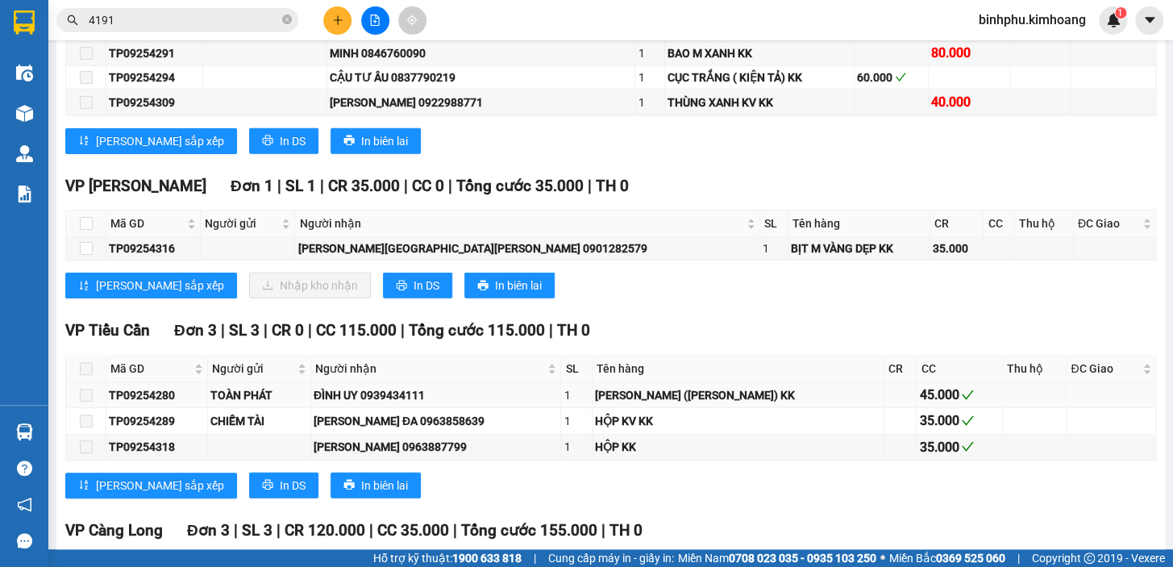
scroll to position [1539, 0]
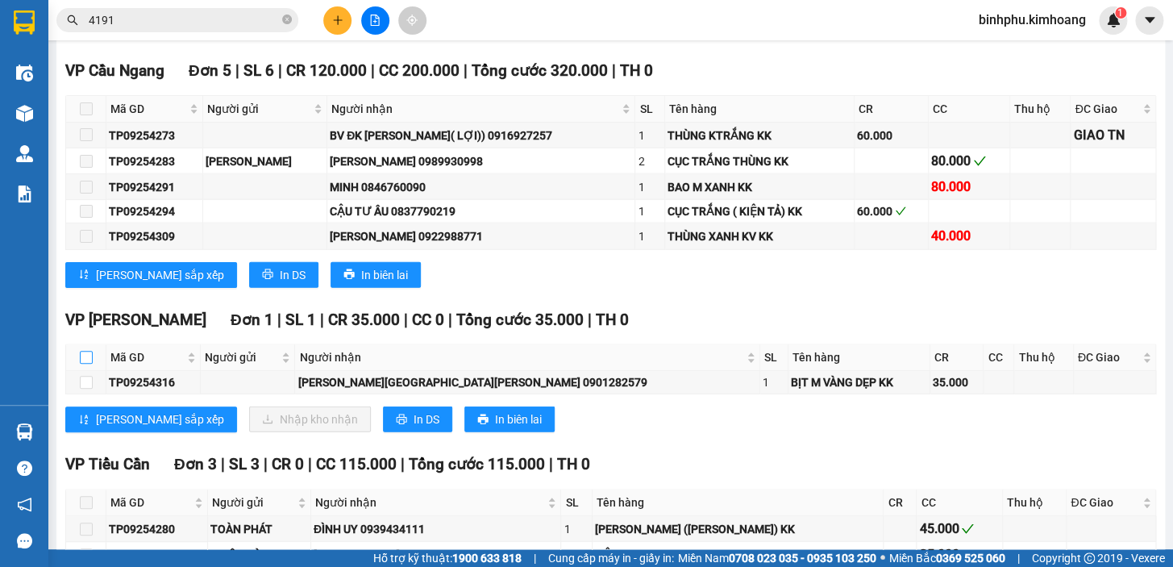
click at [88, 364] on input "checkbox" at bounding box center [86, 357] width 13 height 13
checkbox input "true"
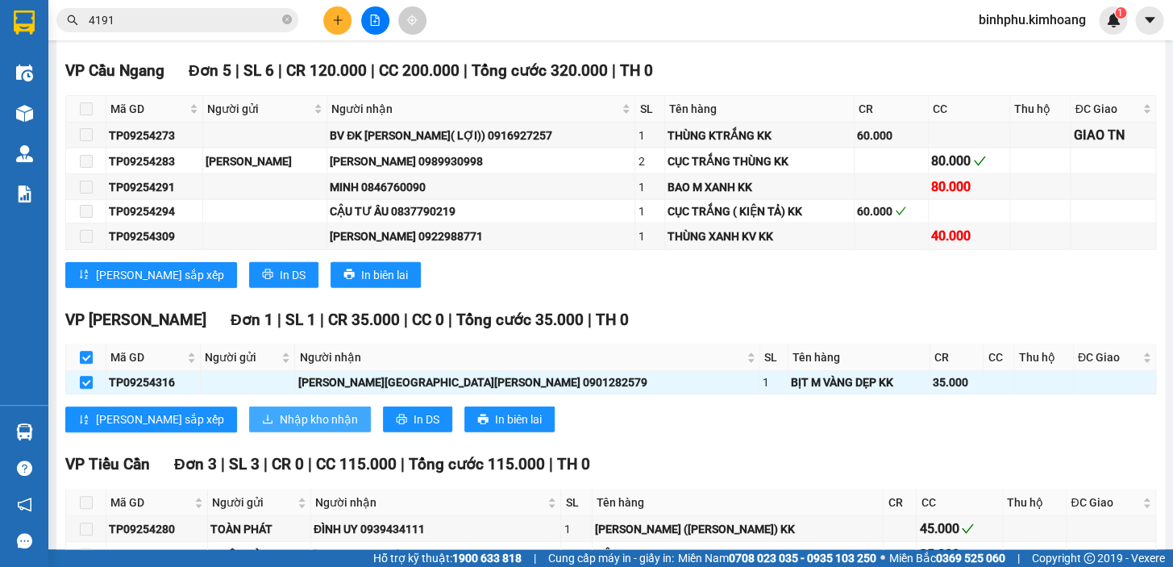
click at [280, 420] on span "Nhập kho nhận" at bounding box center [319, 419] width 78 height 18
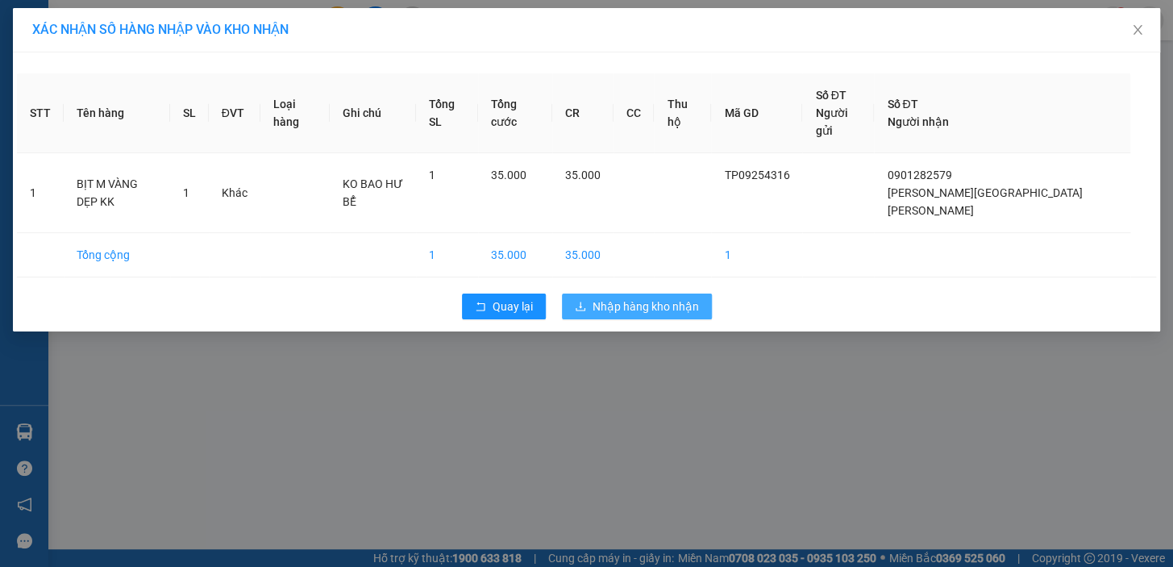
click at [634, 298] on span "Nhập hàng kho nhận" at bounding box center [646, 307] width 106 height 18
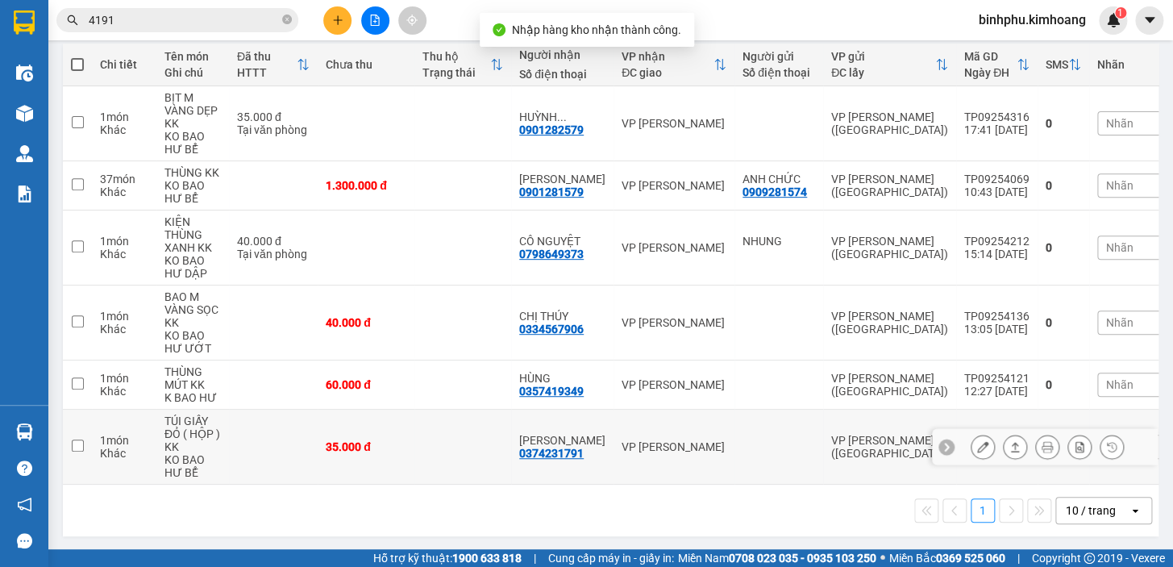
scroll to position [190, 0]
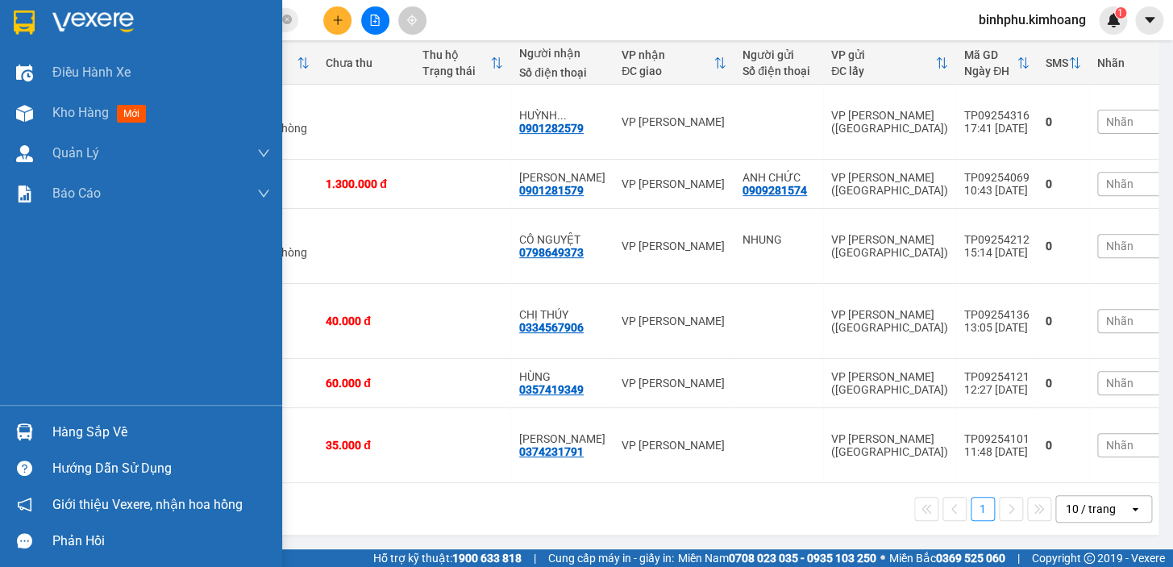
click at [10, 433] on div at bounding box center [24, 432] width 28 height 28
click at [8, 341] on div "Điều [PERSON_NAME] xe Kho hàng mới [PERSON_NAME] [PERSON_NAME] [PERSON_NAME] lý…" at bounding box center [141, 283] width 282 height 567
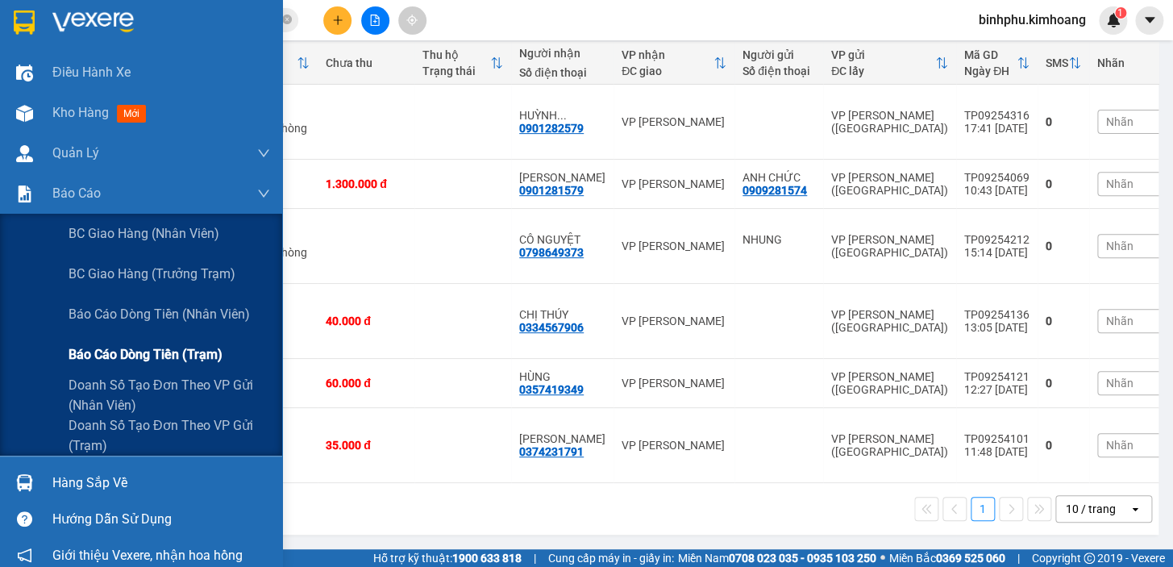
click at [96, 356] on span "Báo cáo dòng tiền (trạm)" at bounding box center [146, 354] width 154 height 20
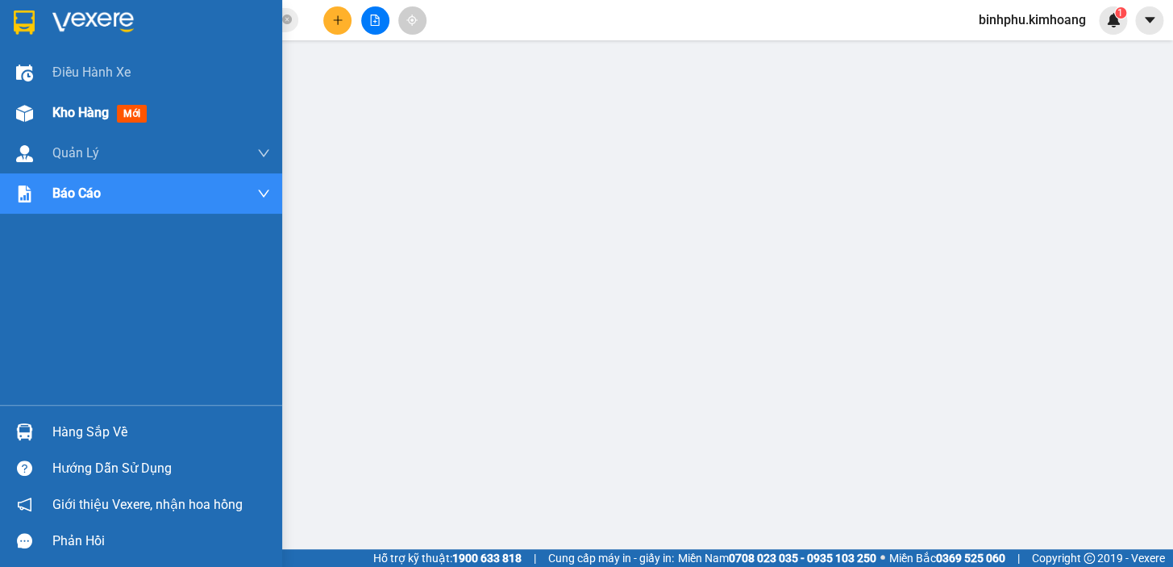
click at [11, 123] on div at bounding box center [24, 113] width 28 height 28
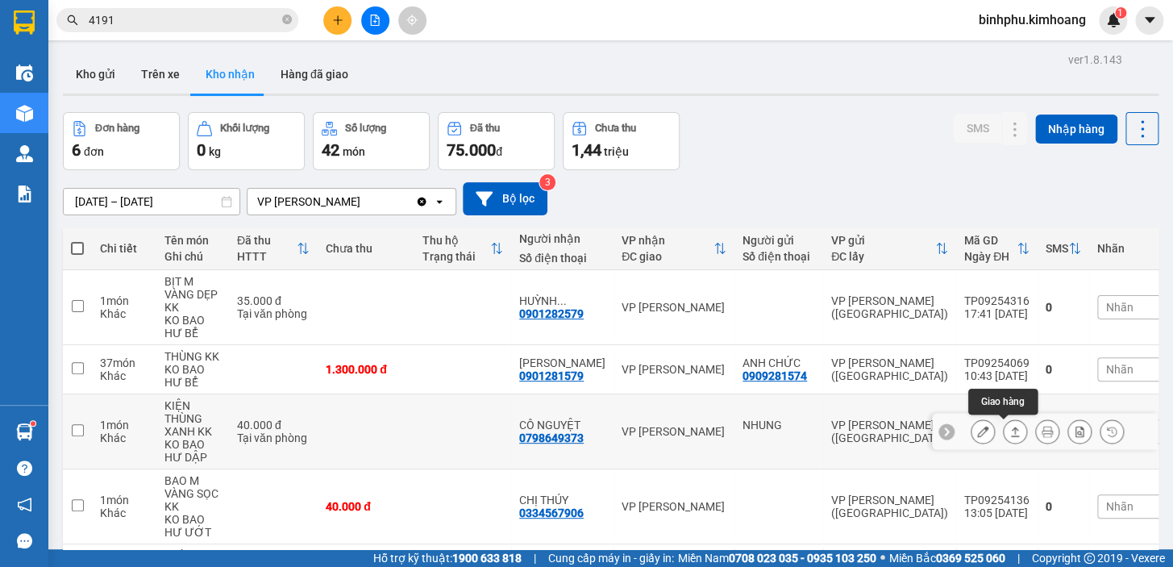
click at [1011, 430] on icon at bounding box center [1015, 432] width 9 height 10
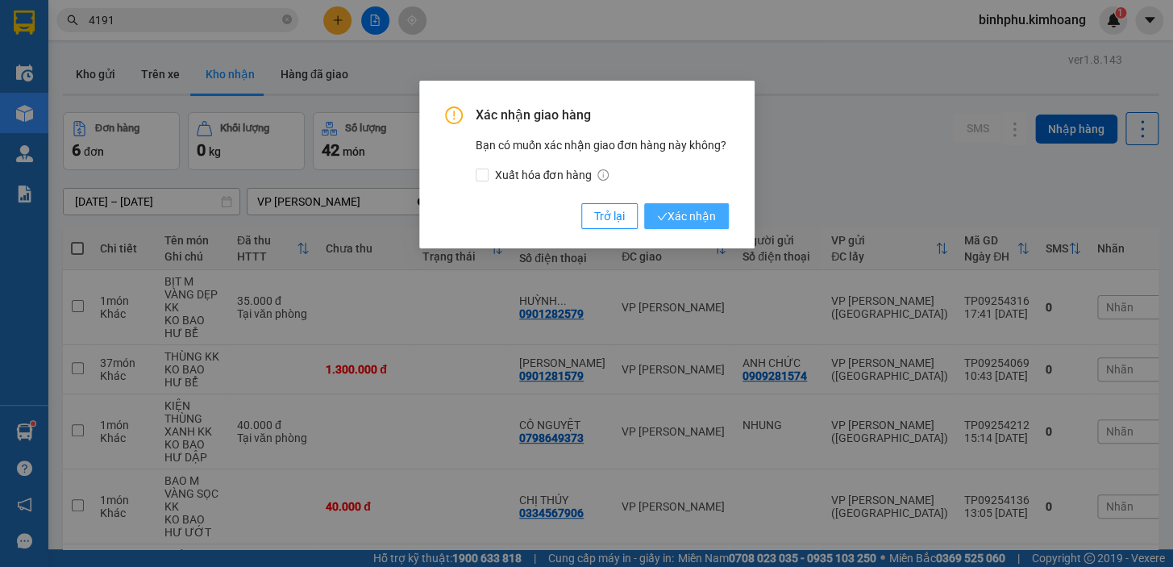
click at [694, 211] on span "Xác nhận" at bounding box center [686, 216] width 59 height 18
